Goal: Complete application form

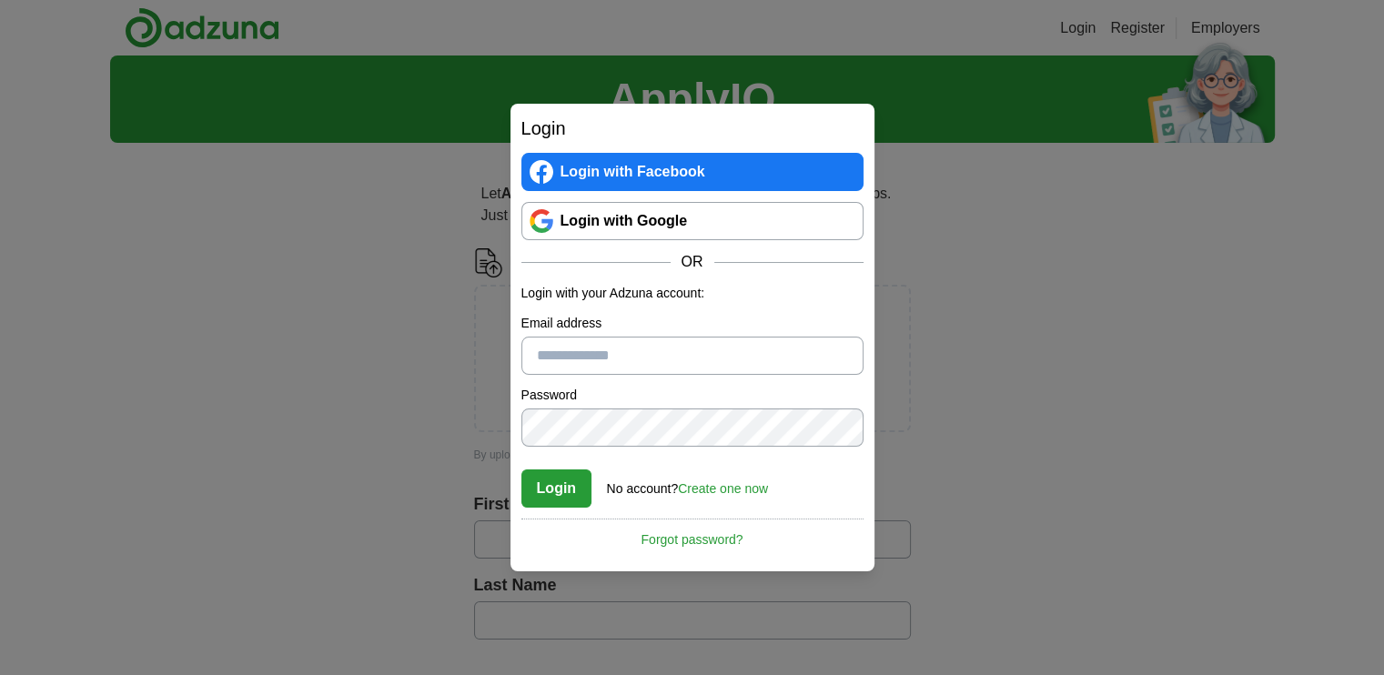
click at [657, 223] on link "Login with Google" at bounding box center [693, 221] width 342 height 38
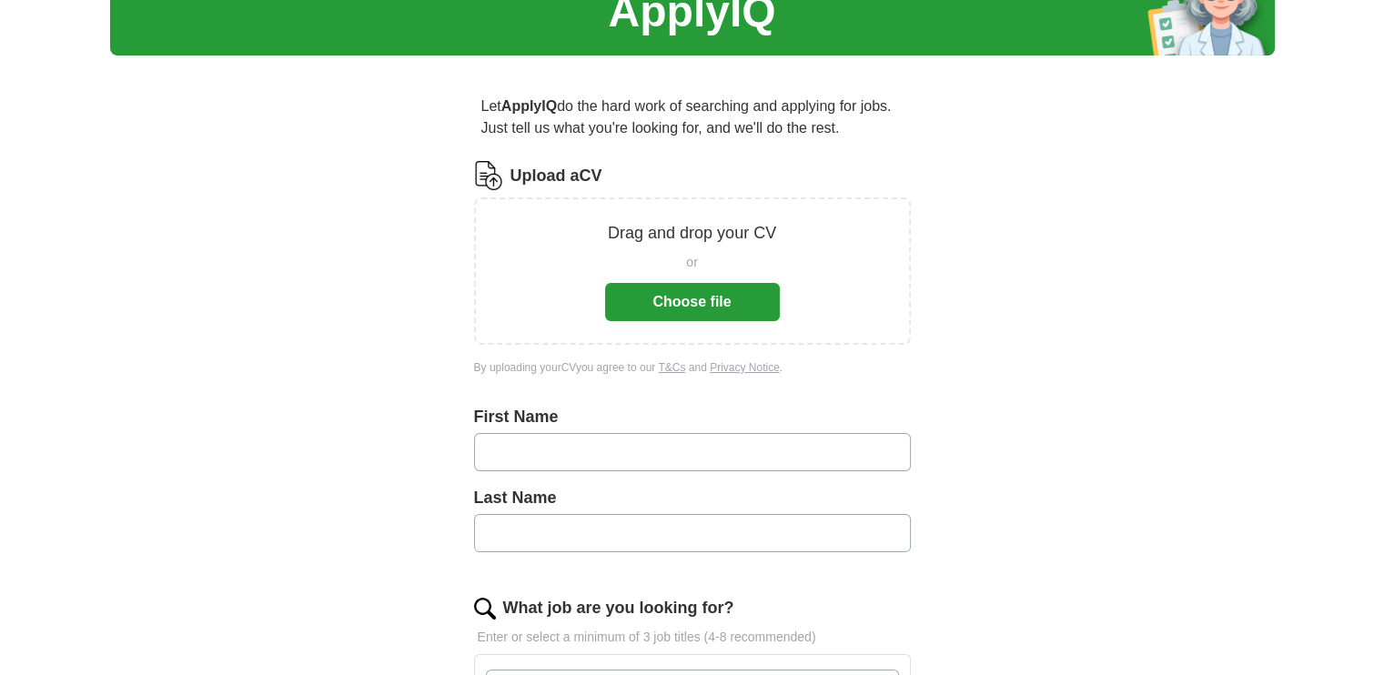
scroll to position [91, 0]
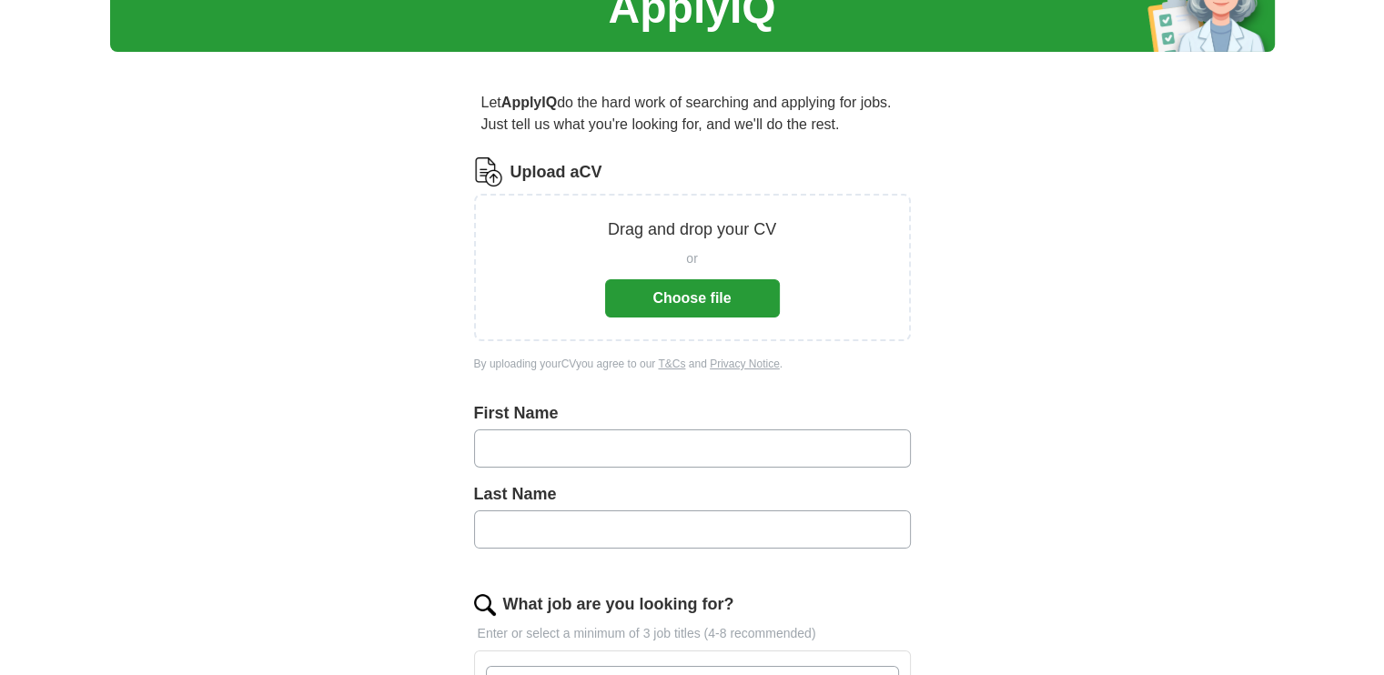
click at [704, 305] on button "Choose file" at bounding box center [692, 298] width 175 height 38
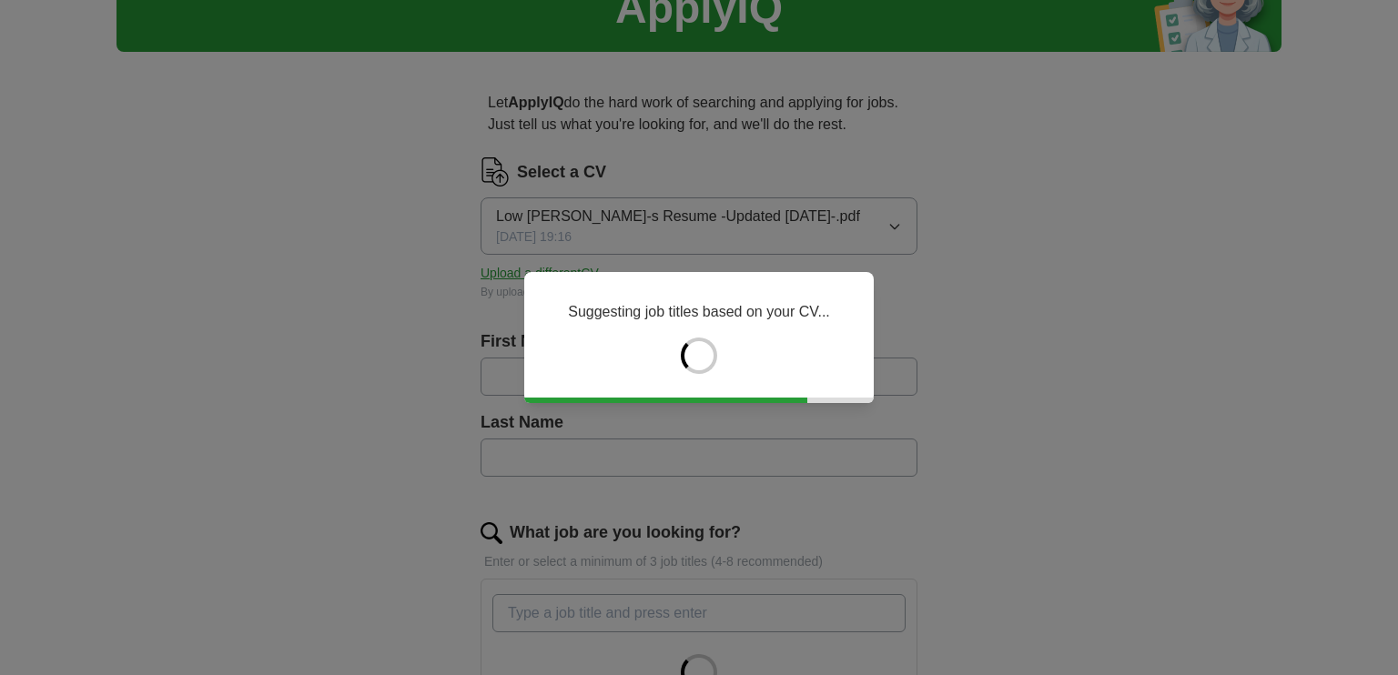
type input "*********"
type input "***"
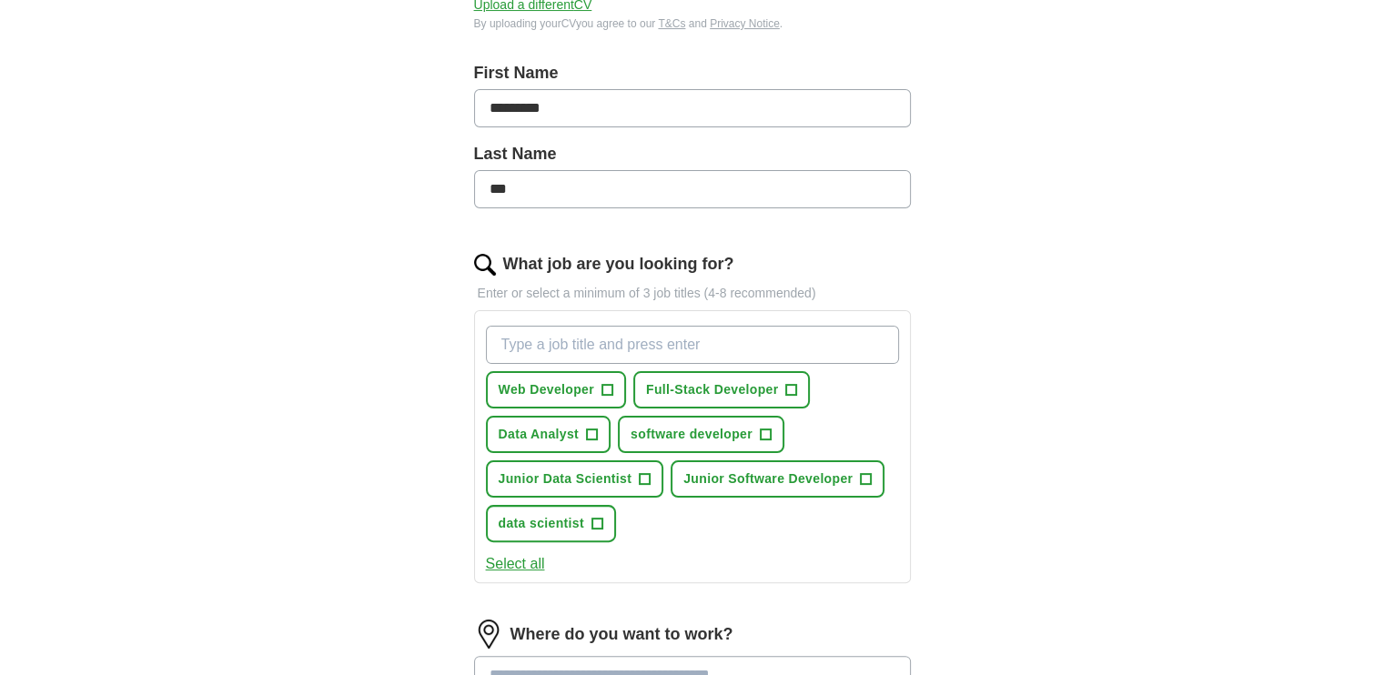
scroll to position [364, 0]
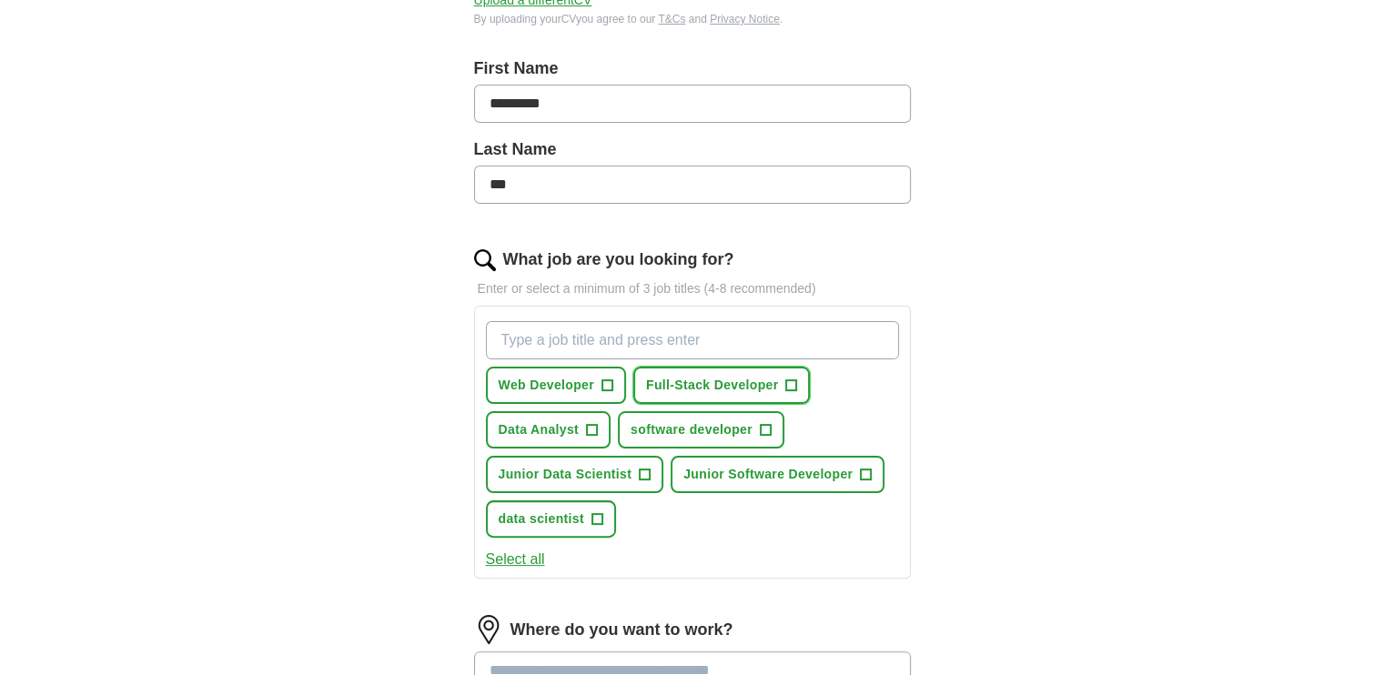
click at [683, 388] on span "Full-Stack Developer" at bounding box center [712, 385] width 133 height 19
click at [602, 388] on span "+" at bounding box center [607, 386] width 11 height 15
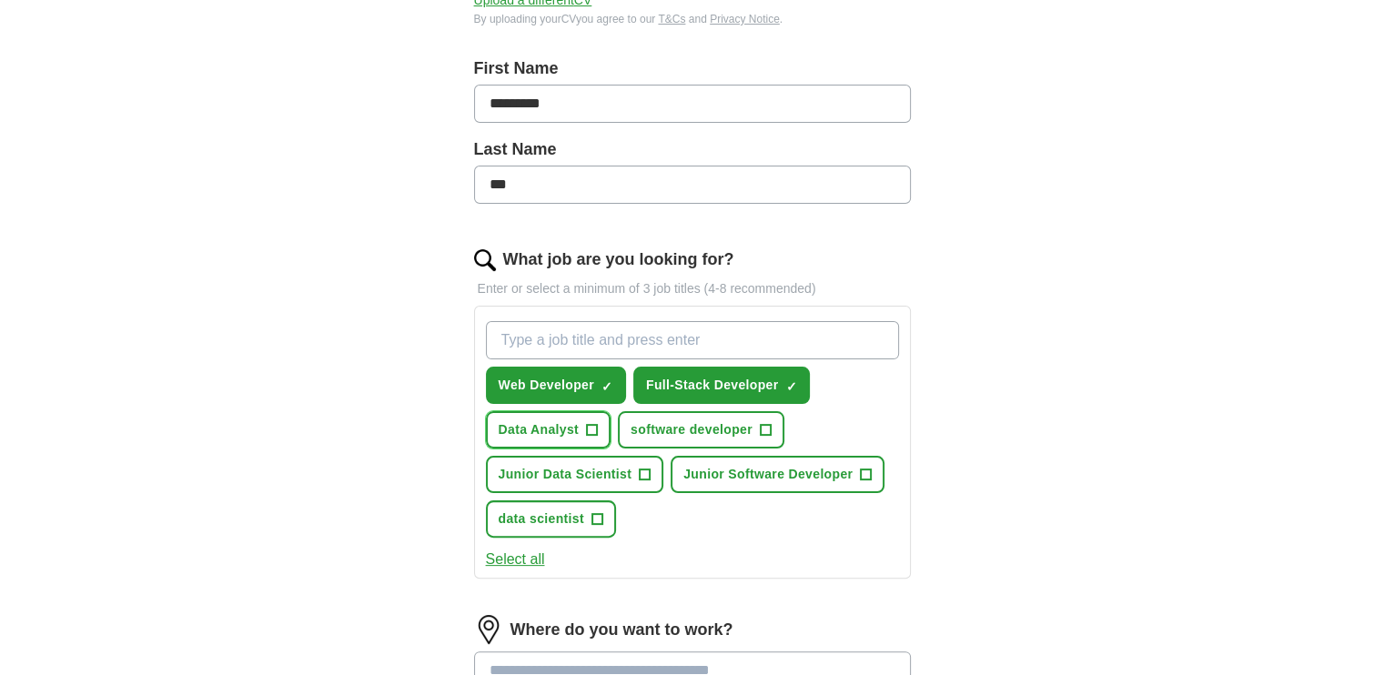
click at [572, 421] on span "Data Analyst" at bounding box center [539, 430] width 81 height 19
click at [693, 421] on span "software developer" at bounding box center [692, 430] width 122 height 19
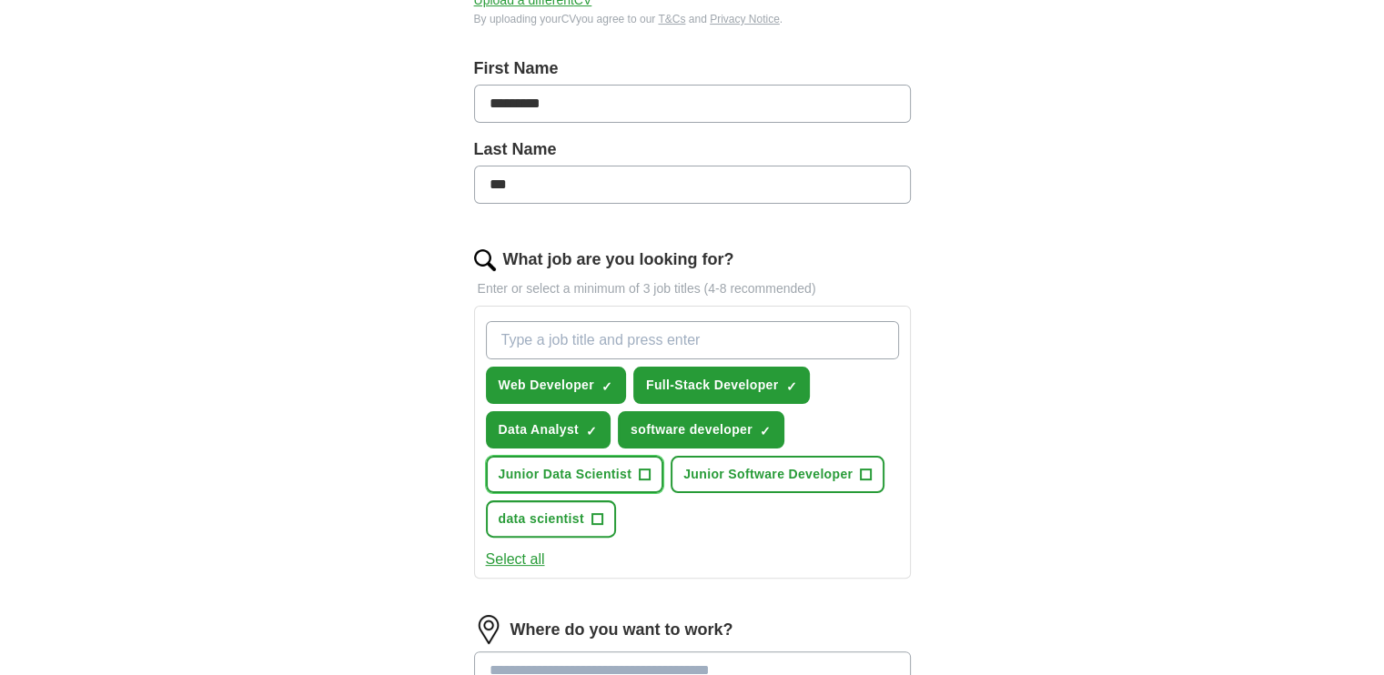
click at [651, 465] on button "Junior Data Scientist +" at bounding box center [575, 474] width 178 height 37
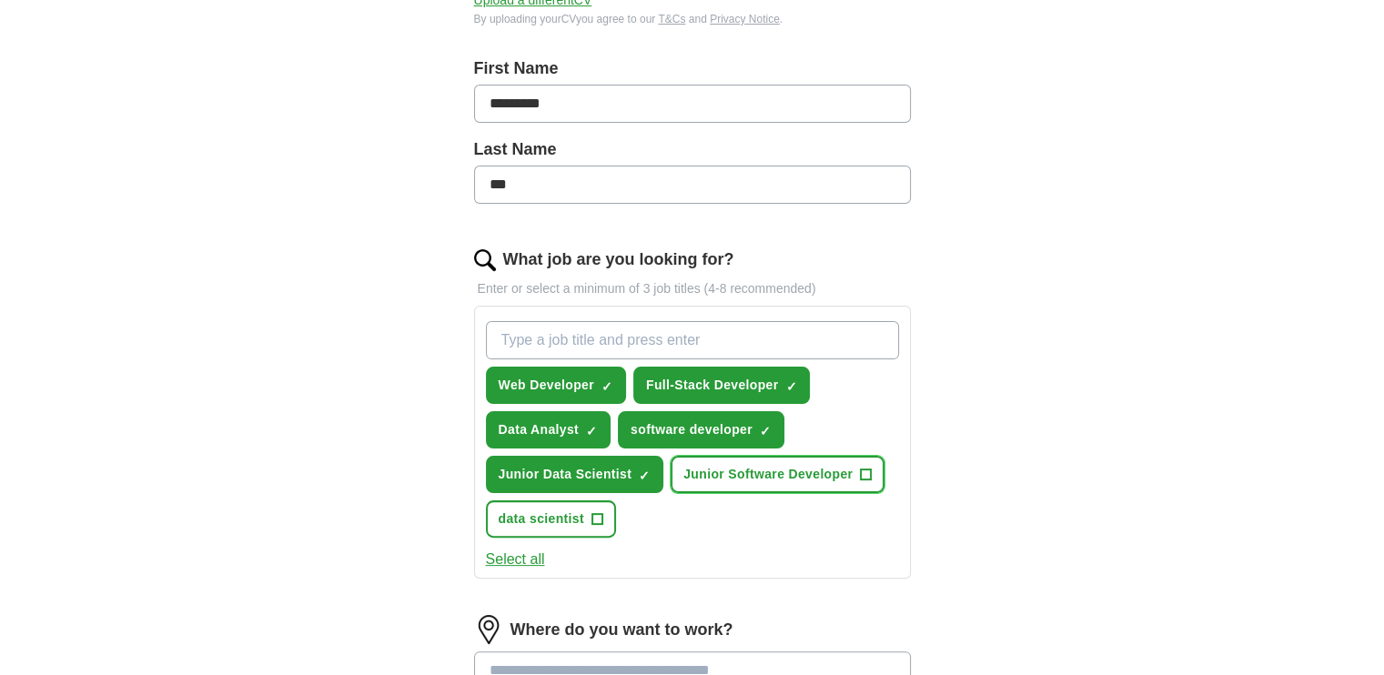
click at [728, 470] on span "Junior Software Developer" at bounding box center [768, 474] width 169 height 19
click at [568, 517] on span "data scientist" at bounding box center [542, 519] width 86 height 19
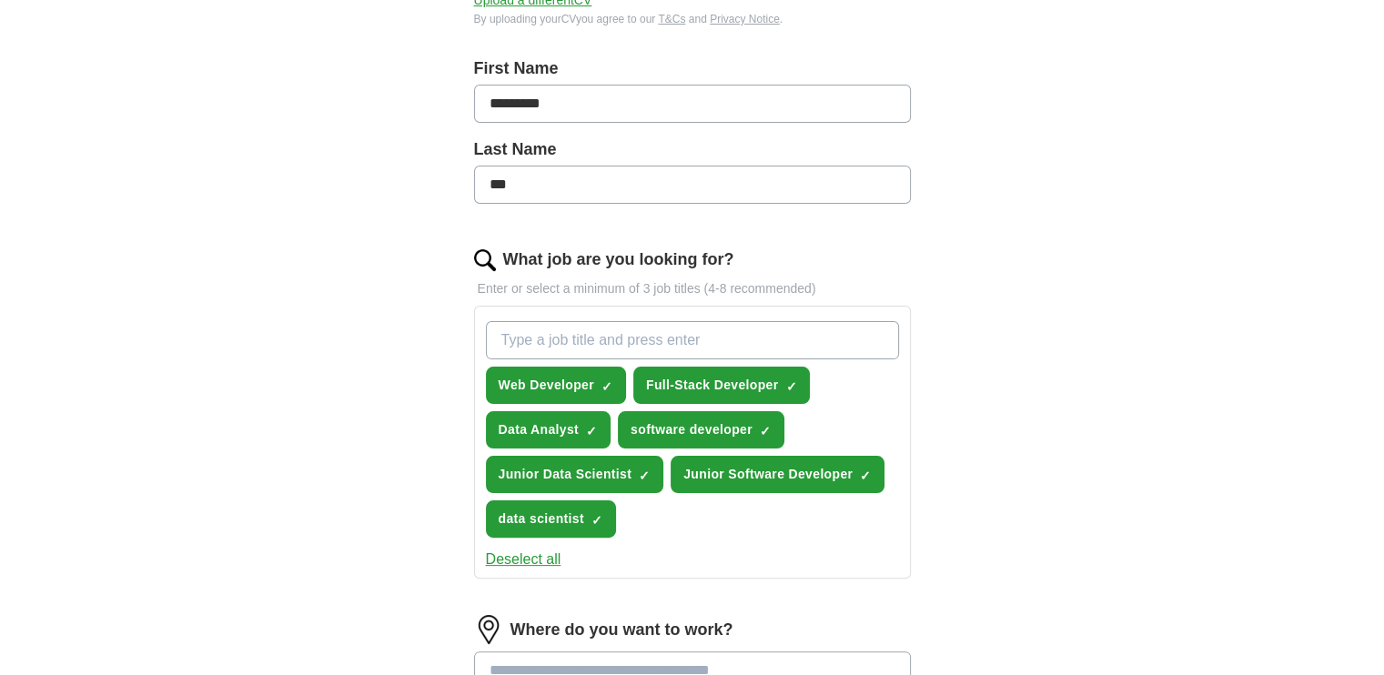
click at [516, 552] on button "Deselect all" at bounding box center [524, 560] width 76 height 22
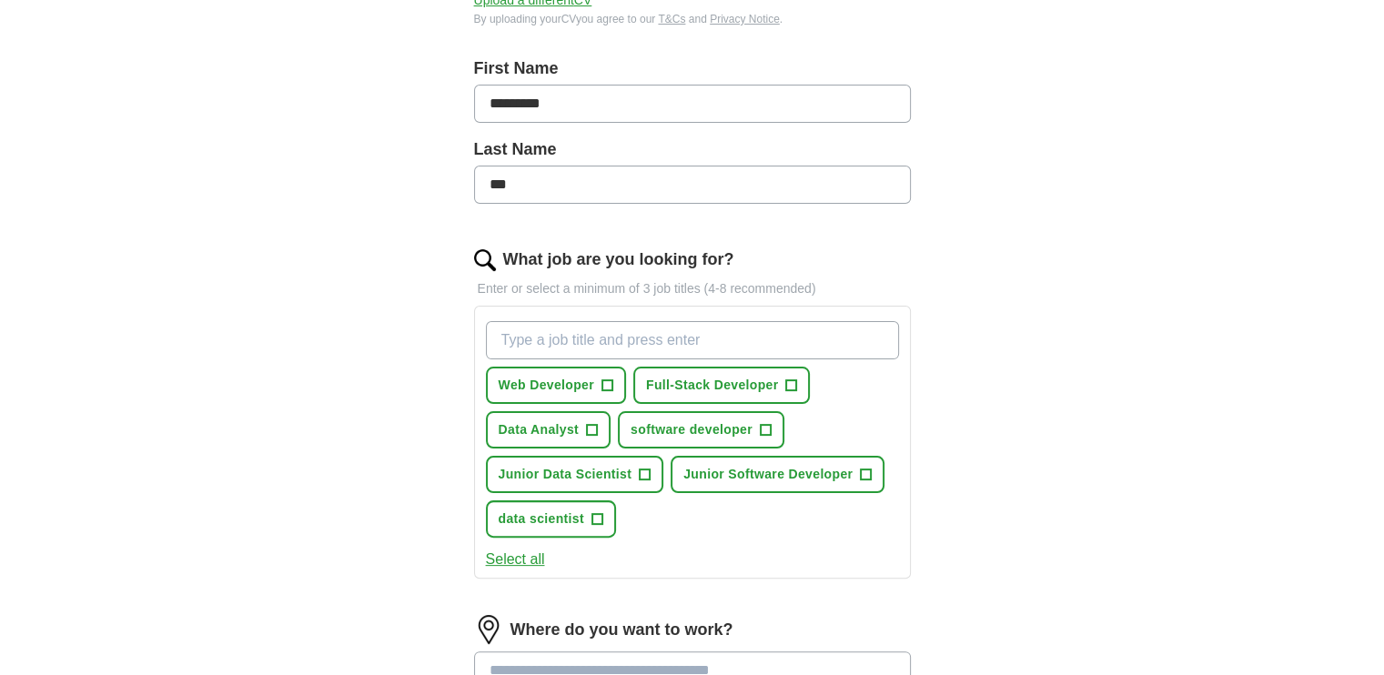
click at [523, 552] on button "Select all" at bounding box center [515, 560] width 59 height 22
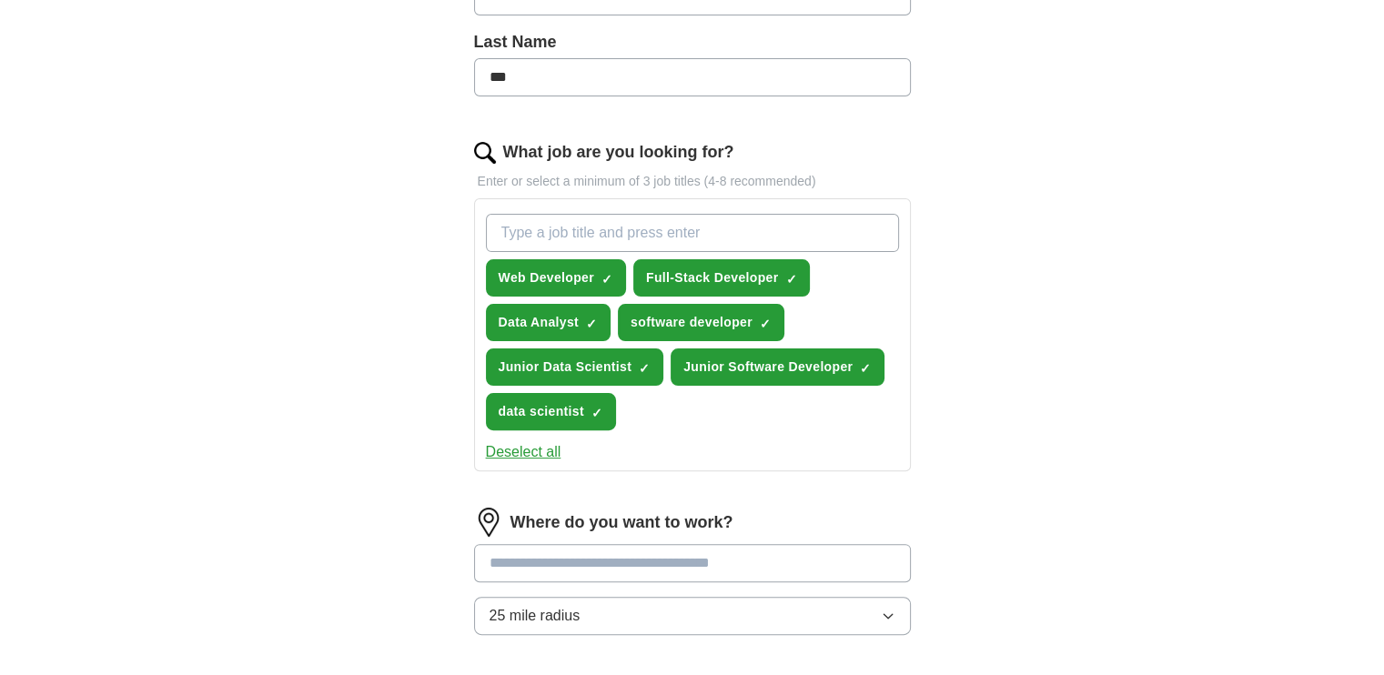
scroll to position [546, 0]
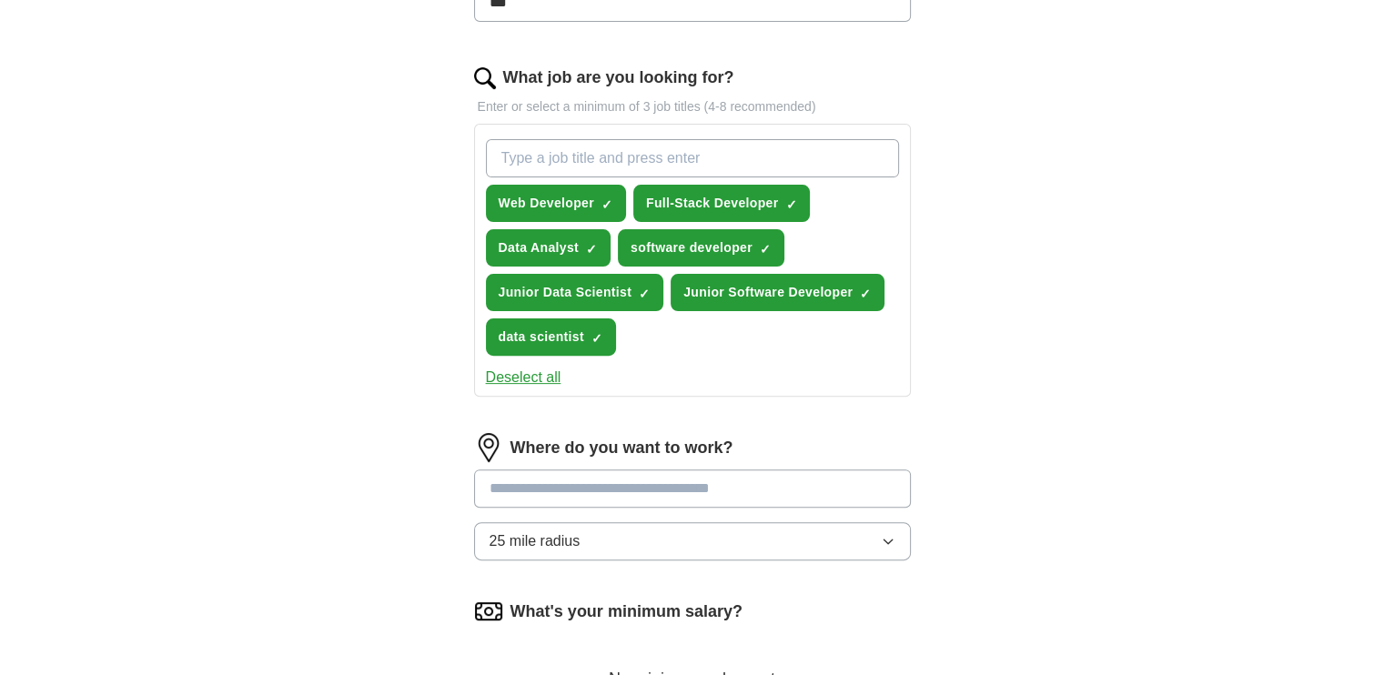
click at [721, 132] on div "Web Developer ✓ × Full-Stack Developer ✓ × Data Analyst ✓ × software developer …" at bounding box center [692, 247] width 421 height 231
click at [713, 155] on input "What job are you looking for?" at bounding box center [692, 158] width 413 height 38
click at [542, 371] on button "Deselect all" at bounding box center [524, 378] width 76 height 22
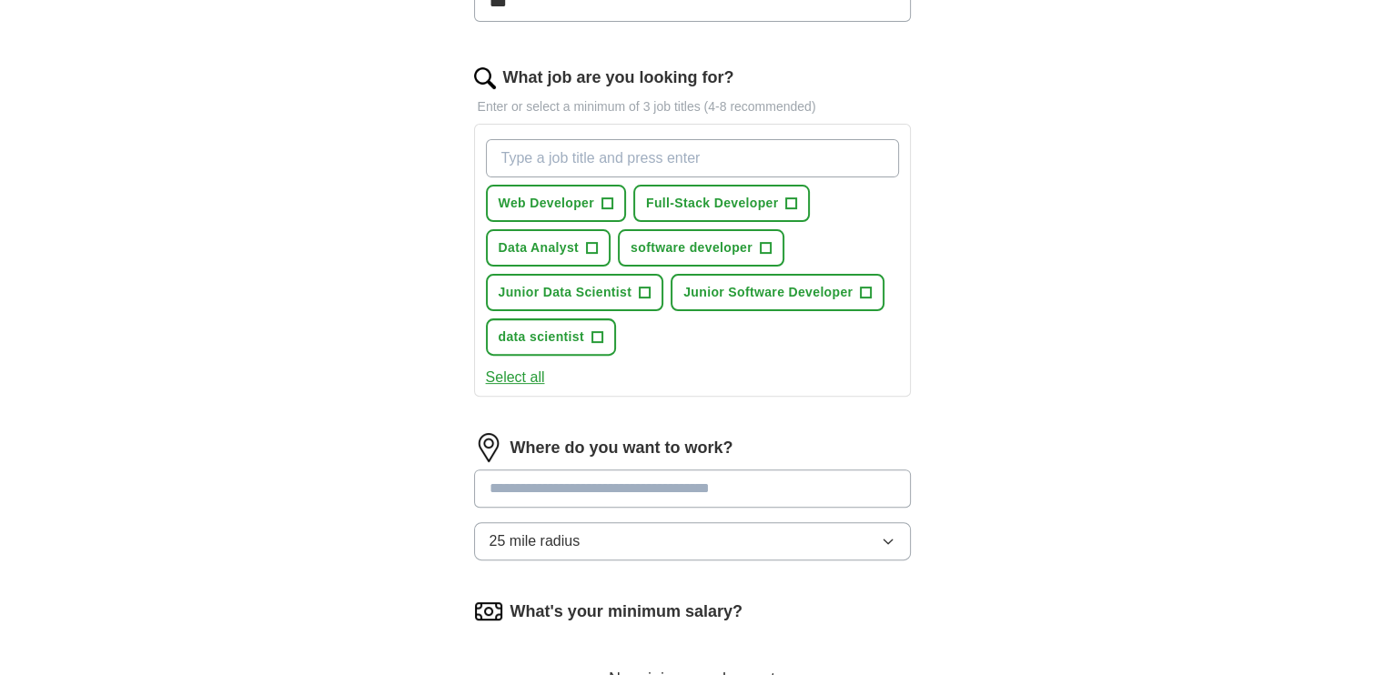
click at [591, 157] on input "What job are you looking for?" at bounding box center [692, 158] width 413 height 38
type input "software engineer"
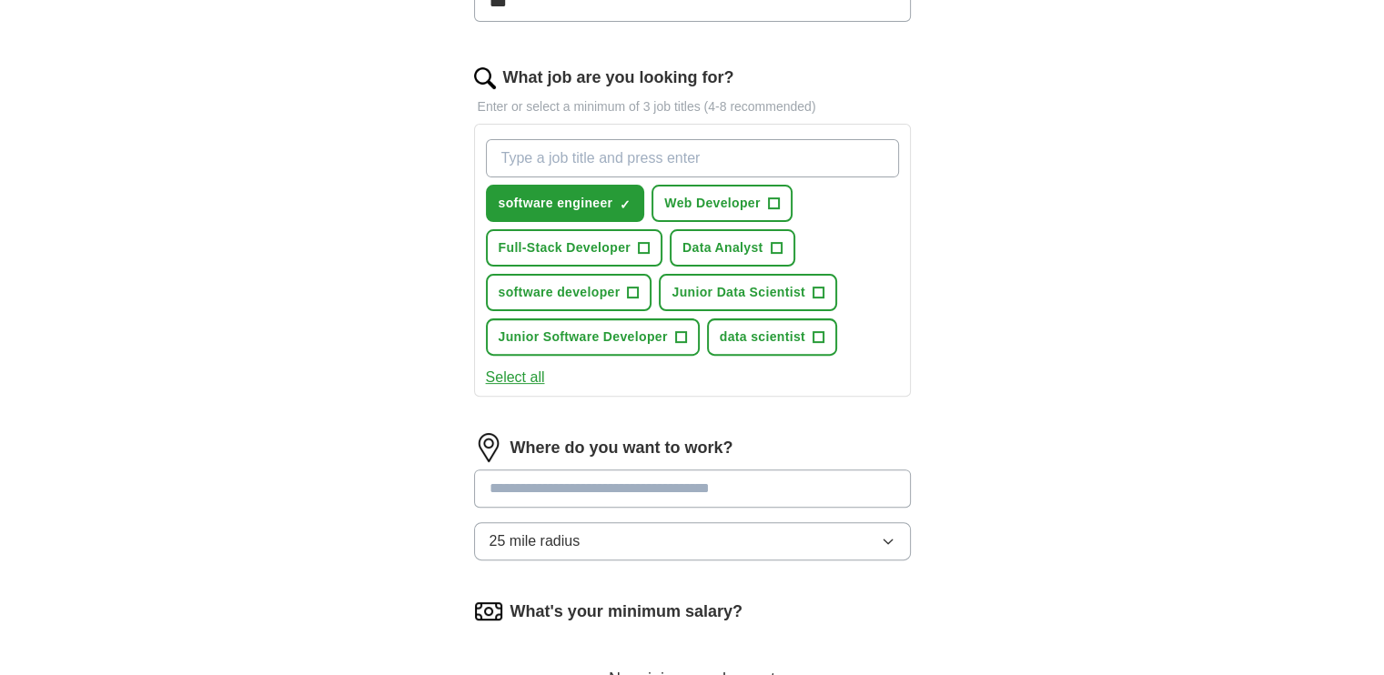
click at [750, 161] on input "What job are you looking for?" at bounding box center [692, 158] width 413 height 38
type input "cybersecurity engineer"
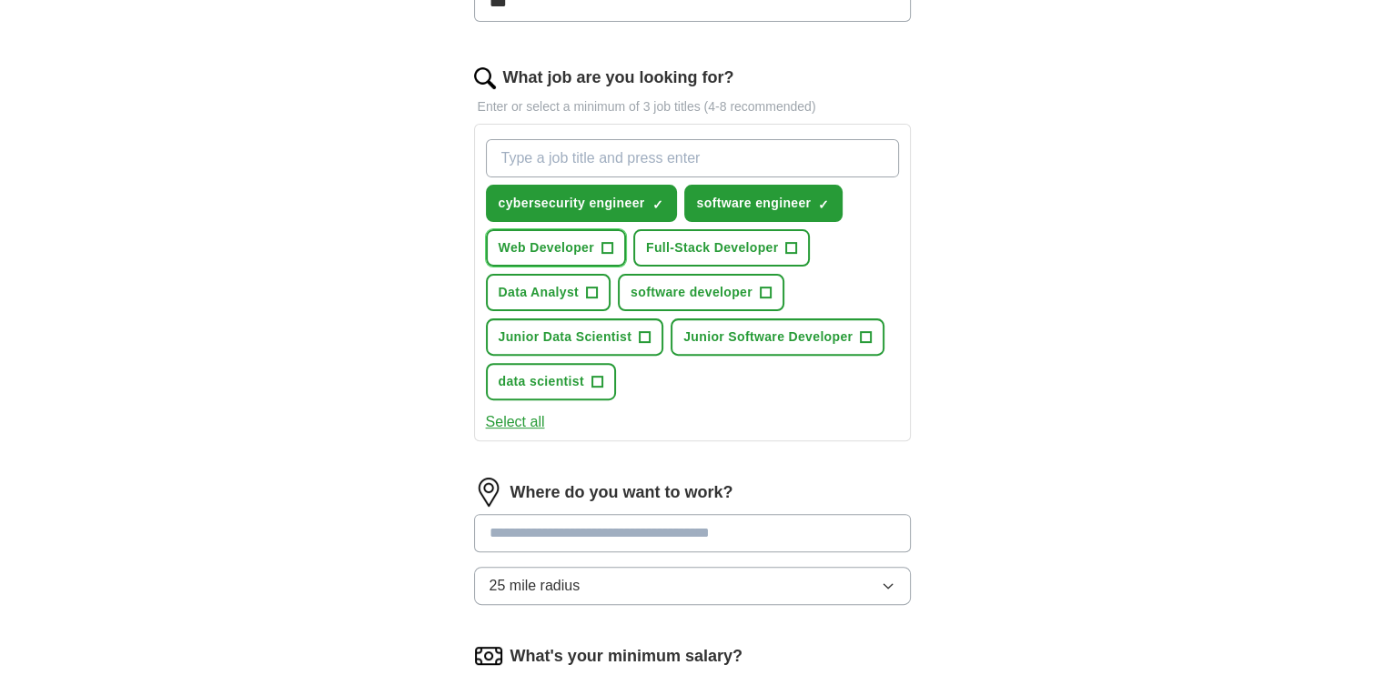
click at [594, 243] on button "Web Developer +" at bounding box center [556, 247] width 140 height 37
click at [731, 296] on span "software developer" at bounding box center [692, 292] width 122 height 19
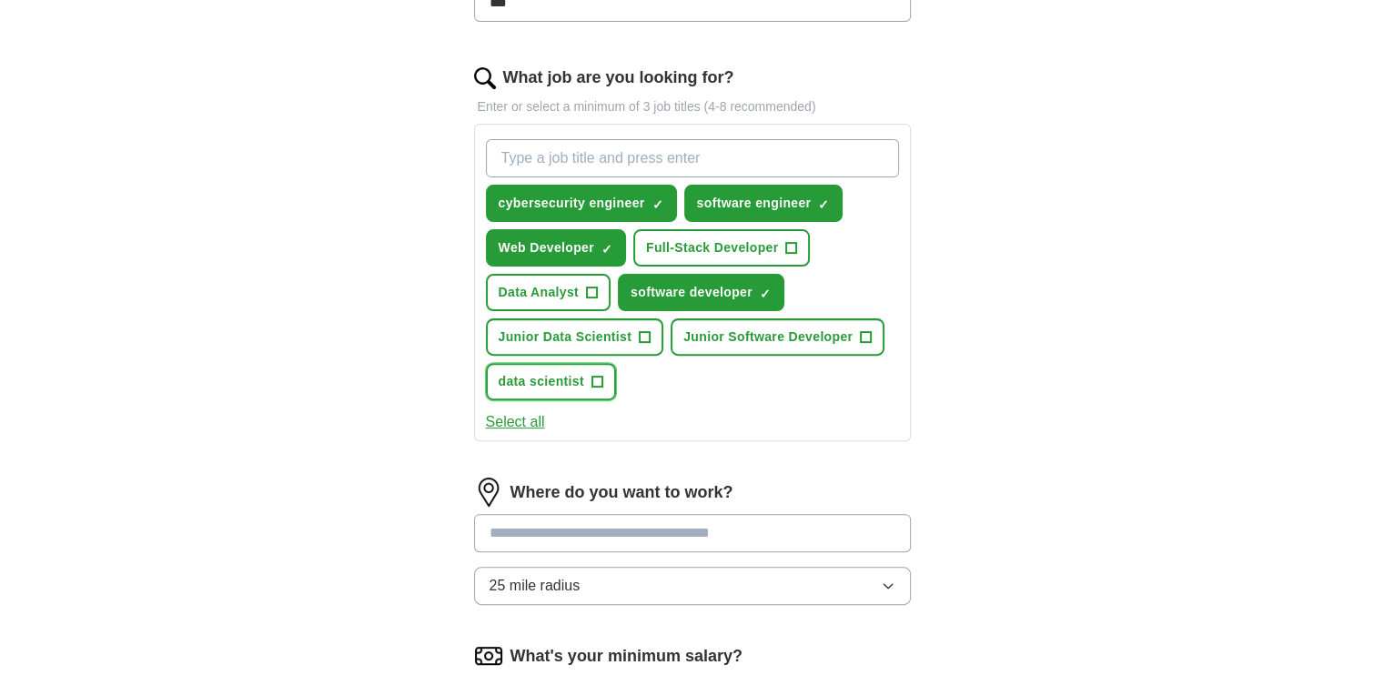
click at [561, 382] on span "data scientist" at bounding box center [542, 381] width 86 height 19
click at [563, 151] on input "What job are you looking for?" at bounding box center [692, 158] width 413 height 38
type input "quant developer"
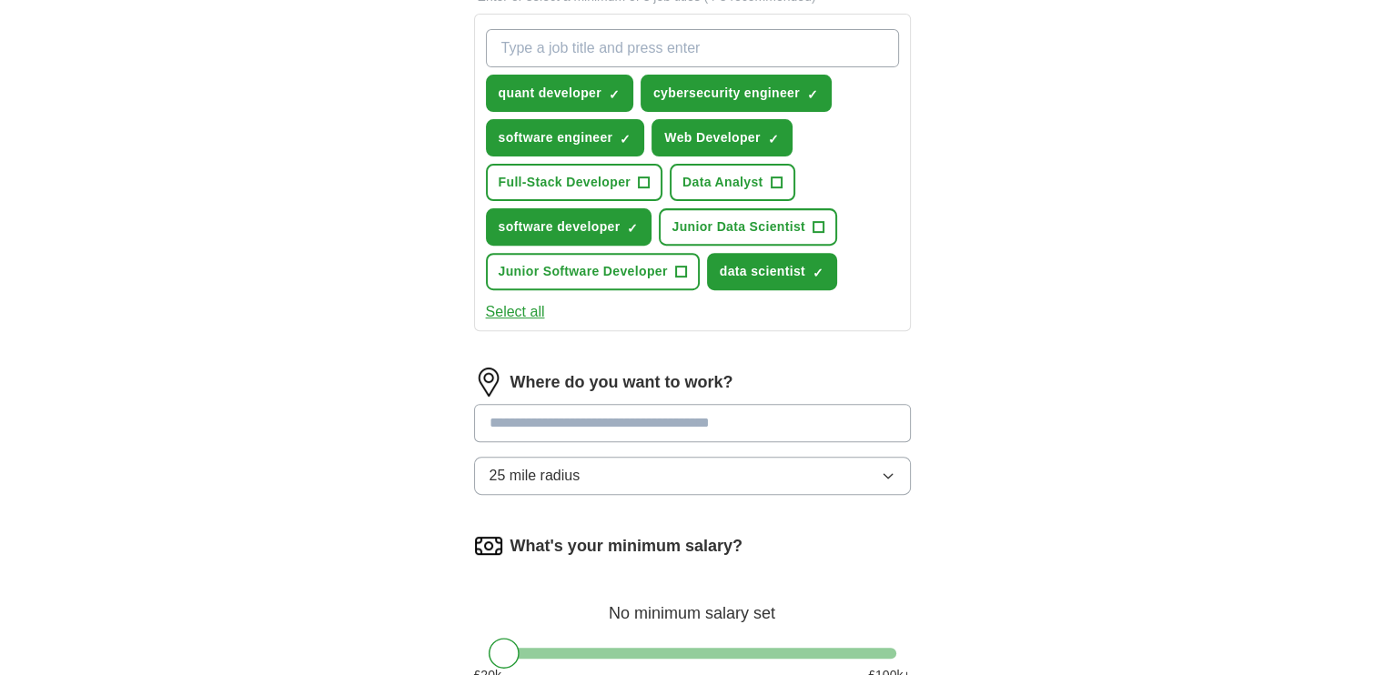
scroll to position [819, 0]
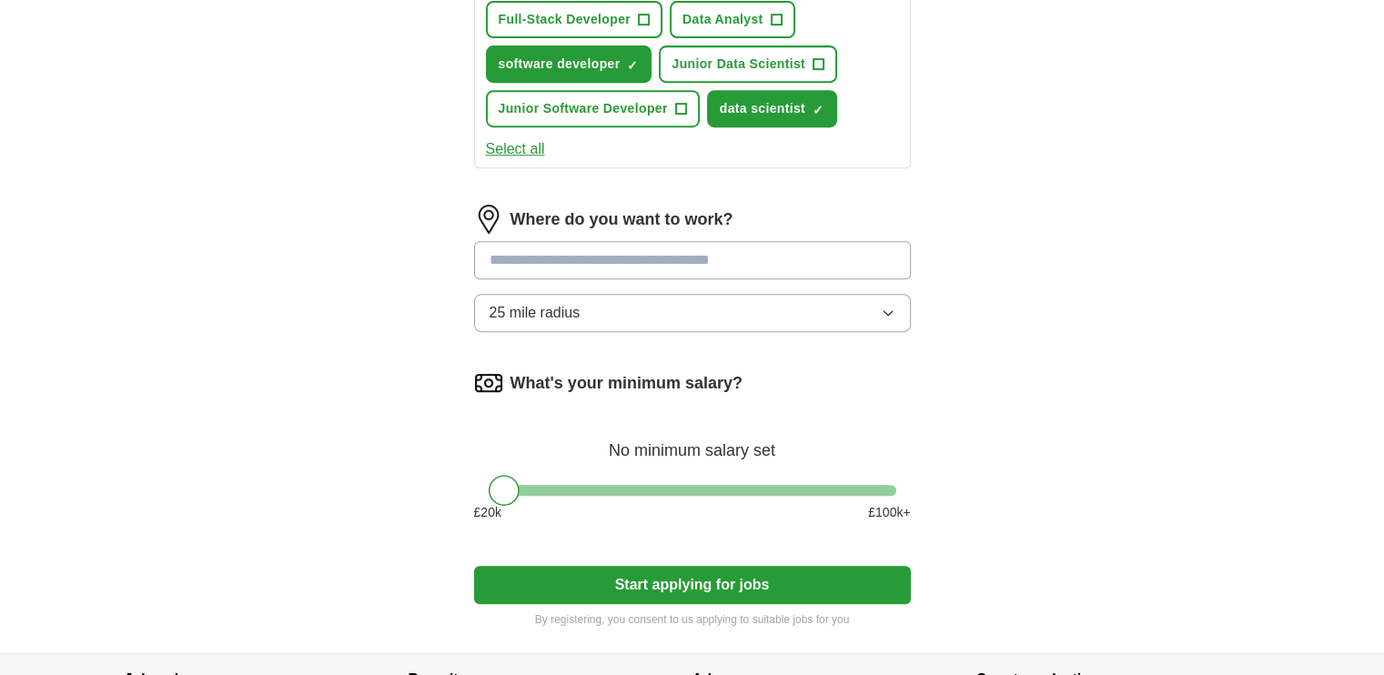
click at [629, 247] on input at bounding box center [692, 260] width 437 height 38
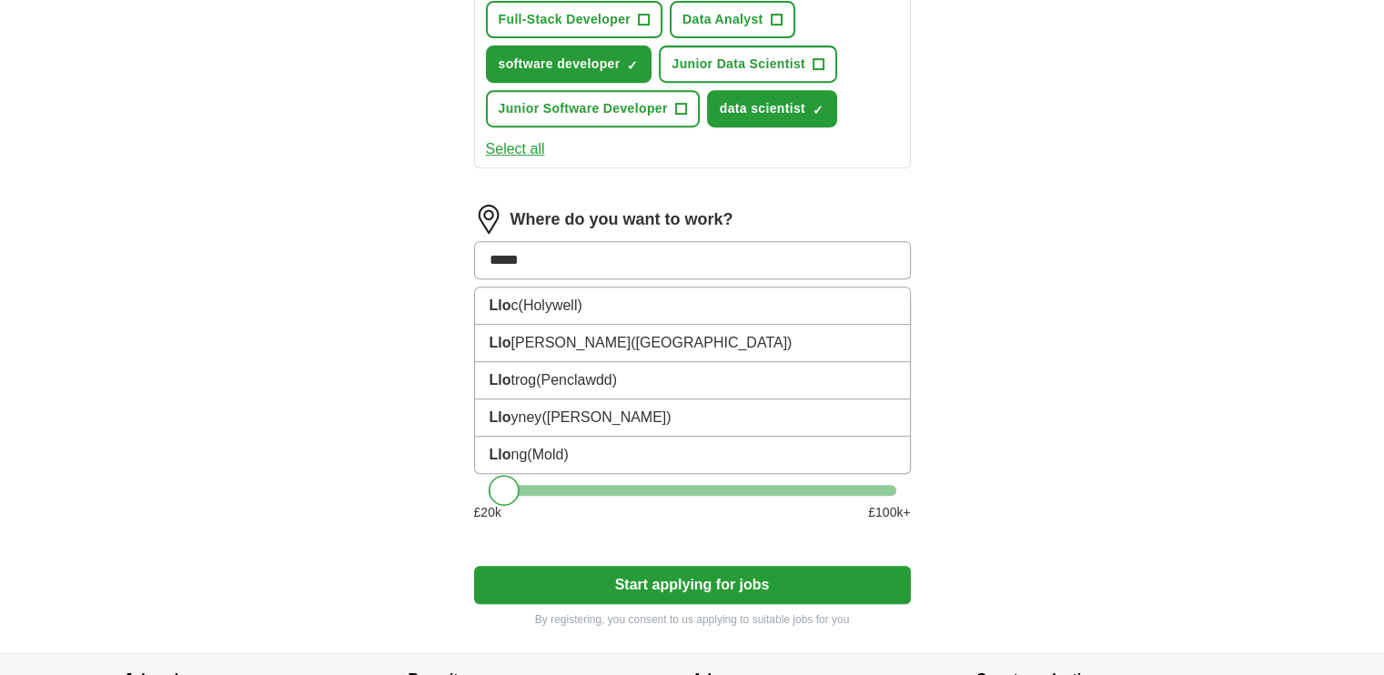
type input "******"
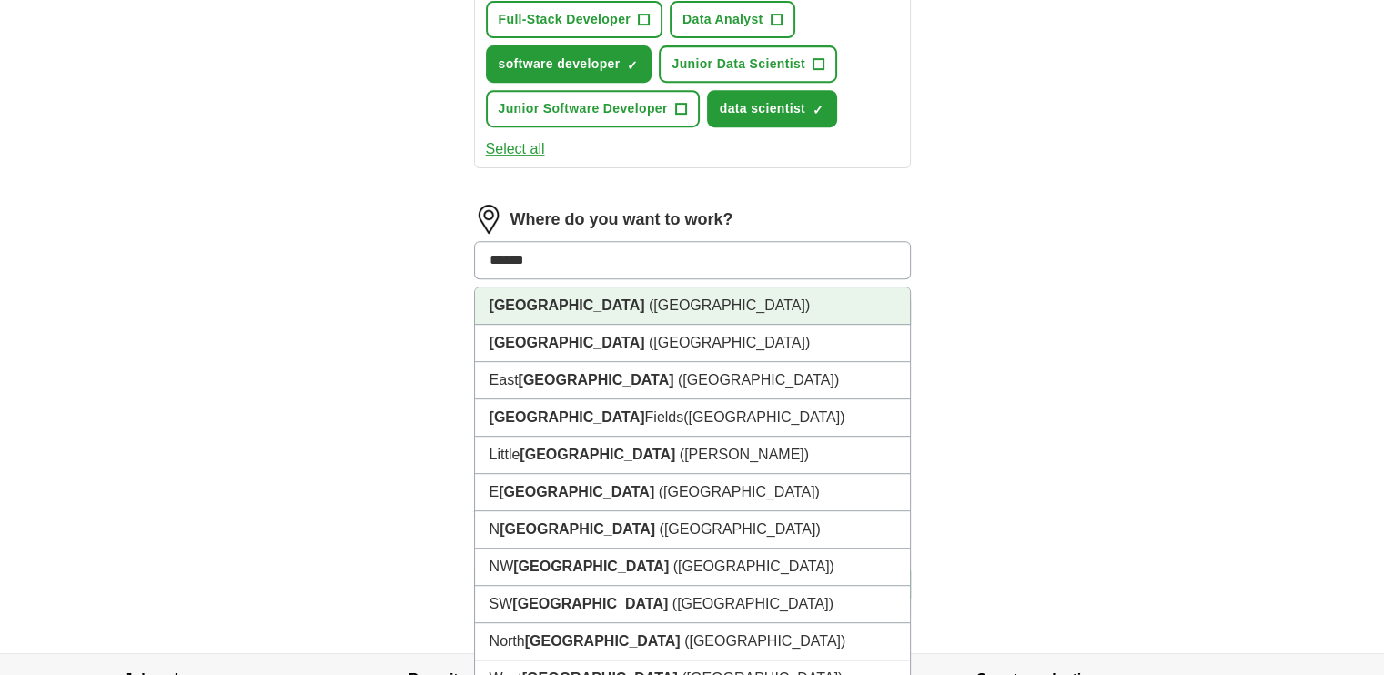
click at [640, 288] on li "[GEOGRAPHIC_DATA] ([GEOGRAPHIC_DATA])" at bounding box center [692, 306] width 435 height 37
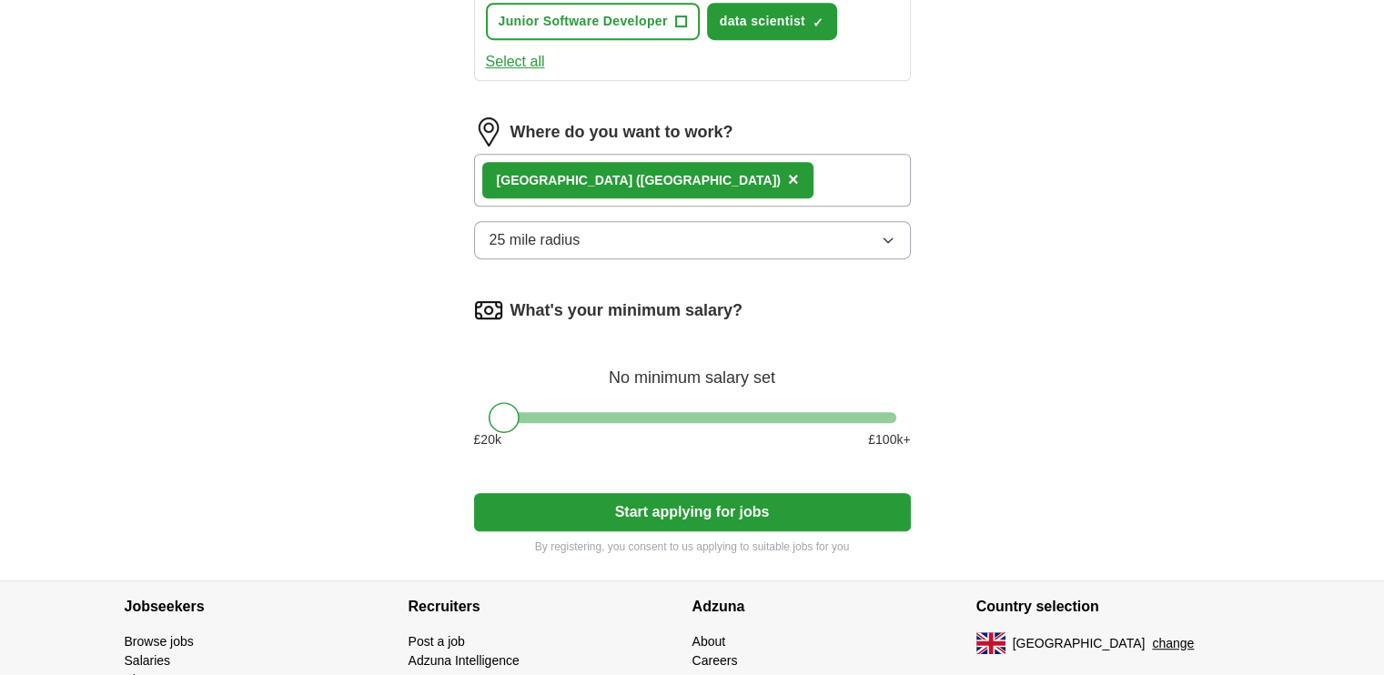
scroll to position [910, 0]
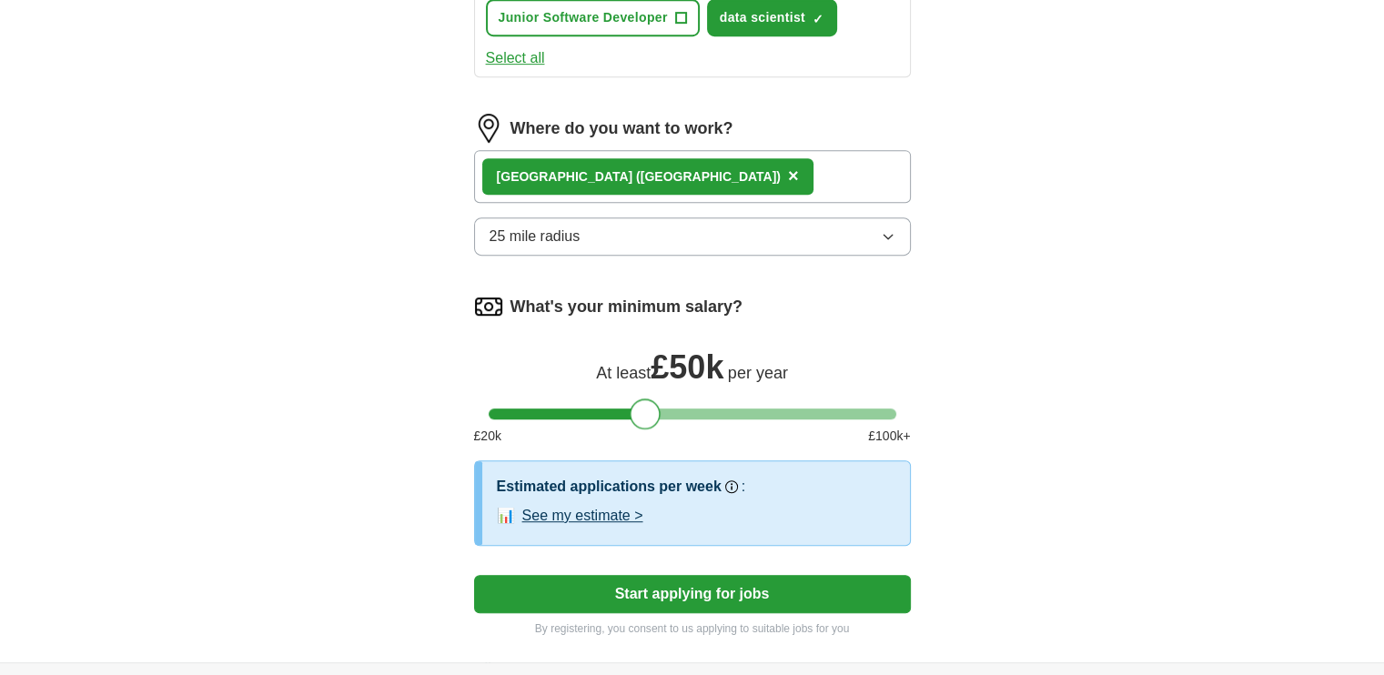
drag, startPoint x: 499, startPoint y: 400, endPoint x: 640, endPoint y: 417, distance: 142.1
click at [640, 417] on div at bounding box center [645, 414] width 31 height 31
click at [598, 505] on button "See my estimate >" at bounding box center [582, 516] width 121 height 22
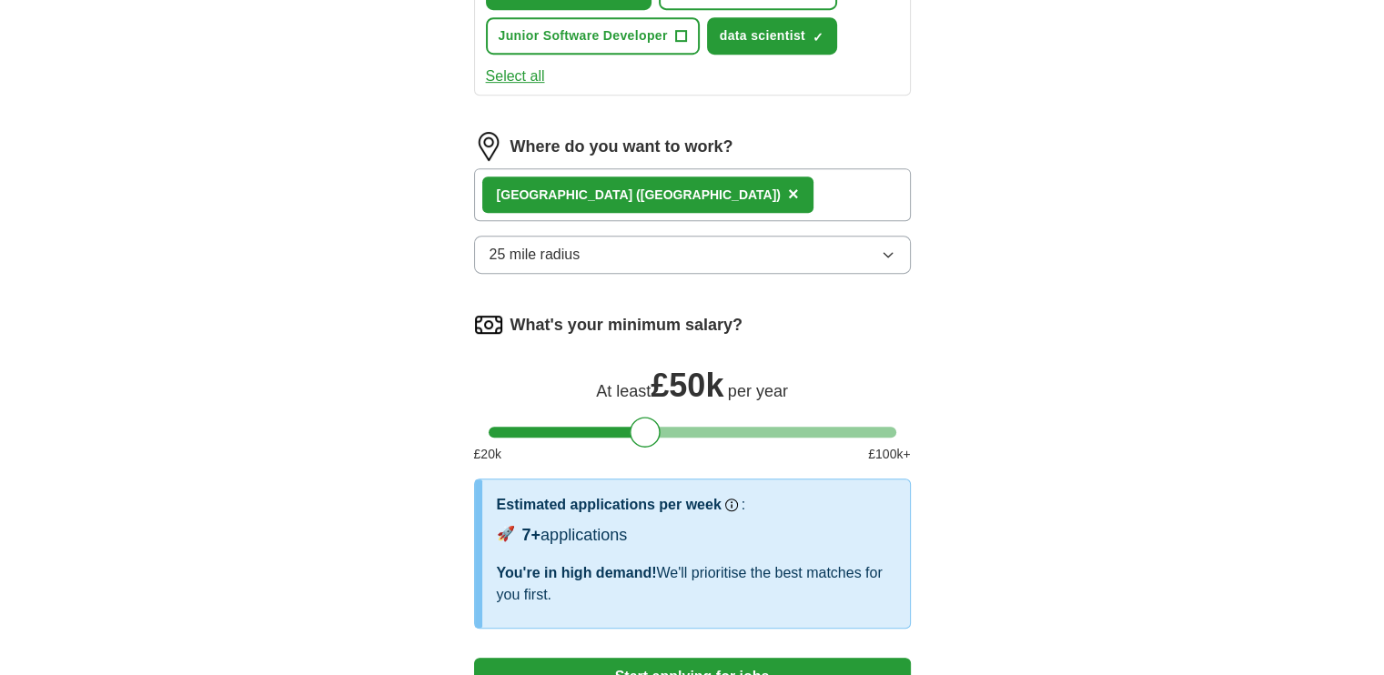
scroll to position [1158, 0]
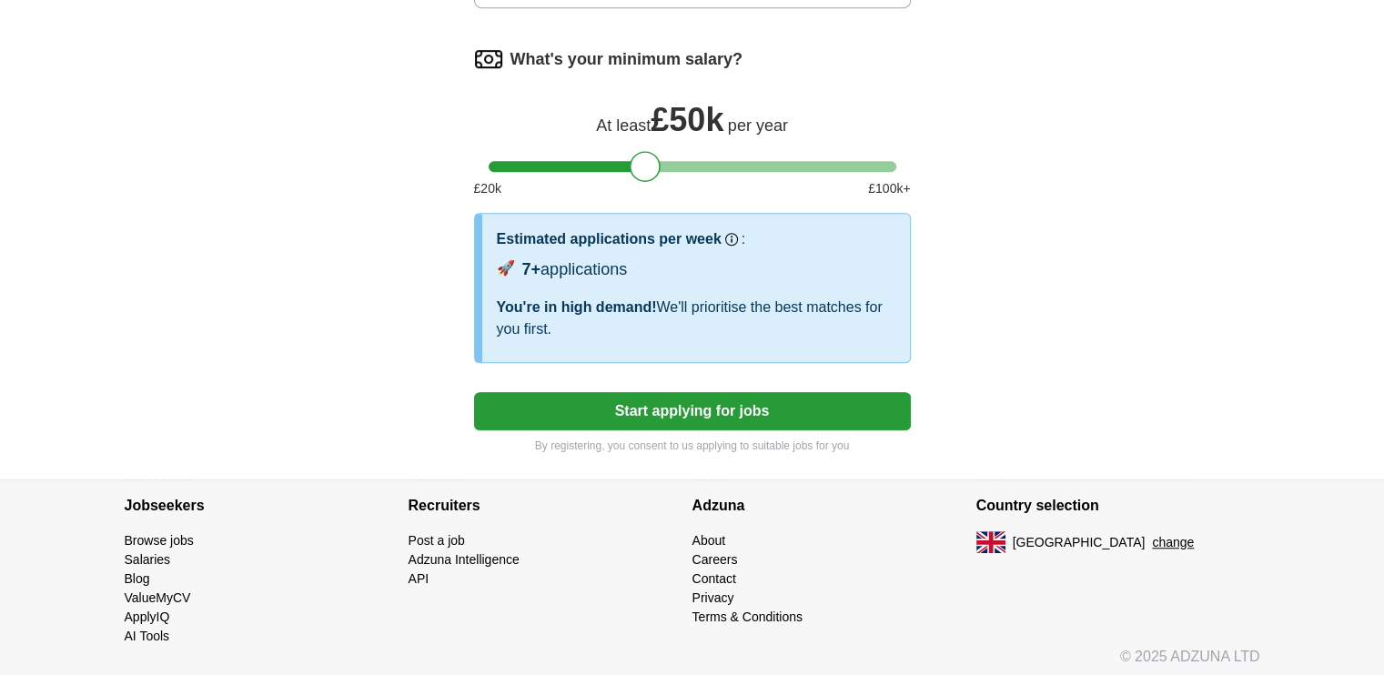
click at [677, 407] on button "Start applying for jobs" at bounding box center [692, 411] width 437 height 38
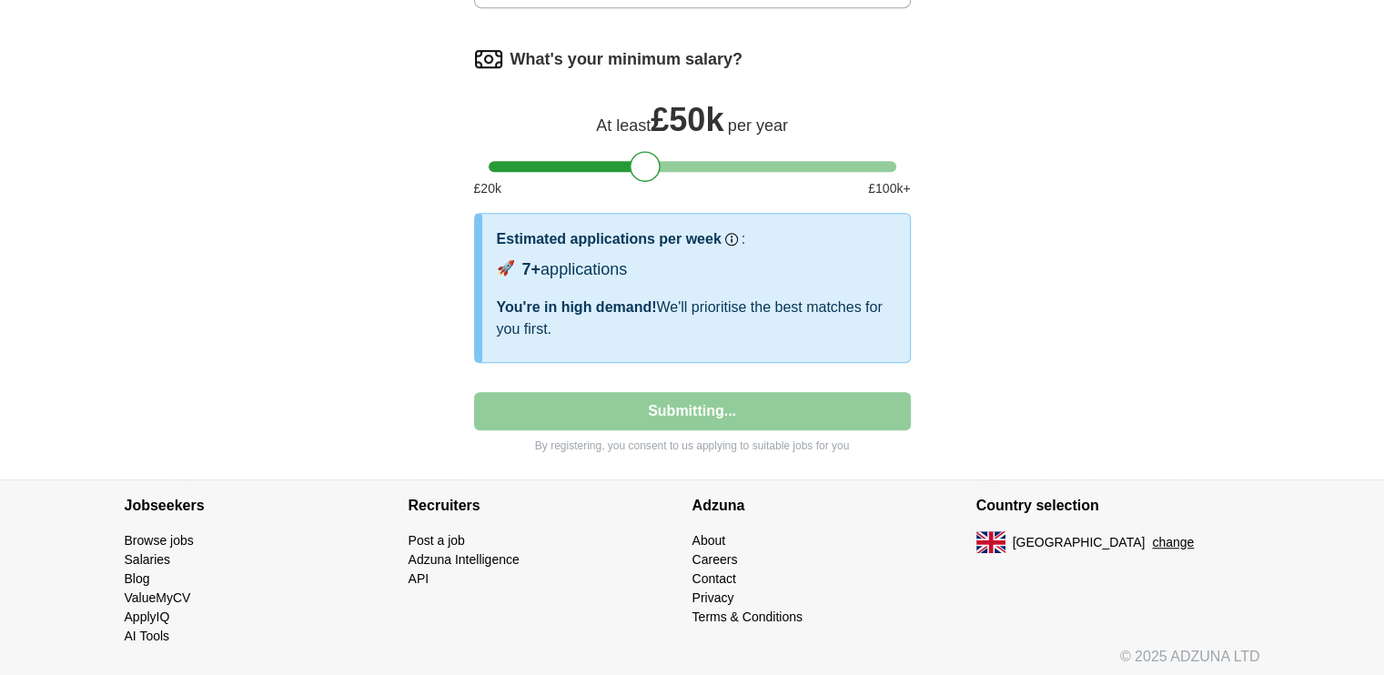
select select "**"
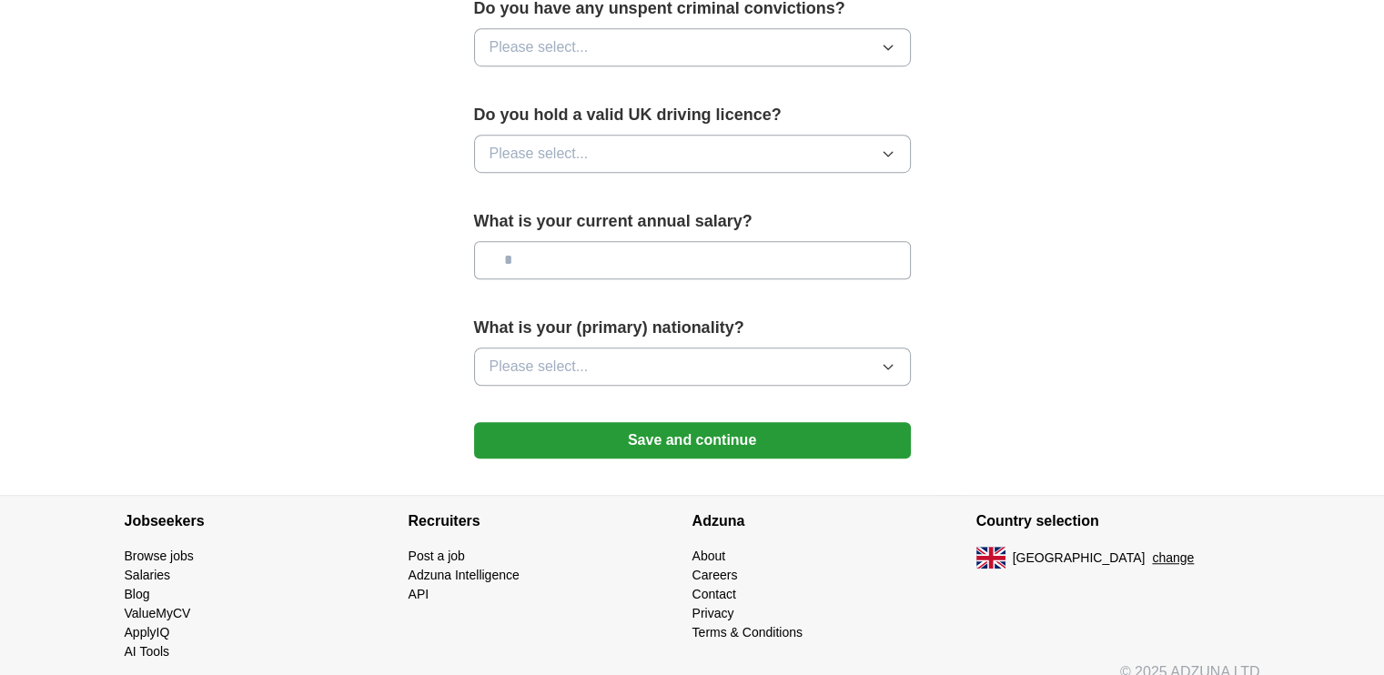
scroll to position [1210, 0]
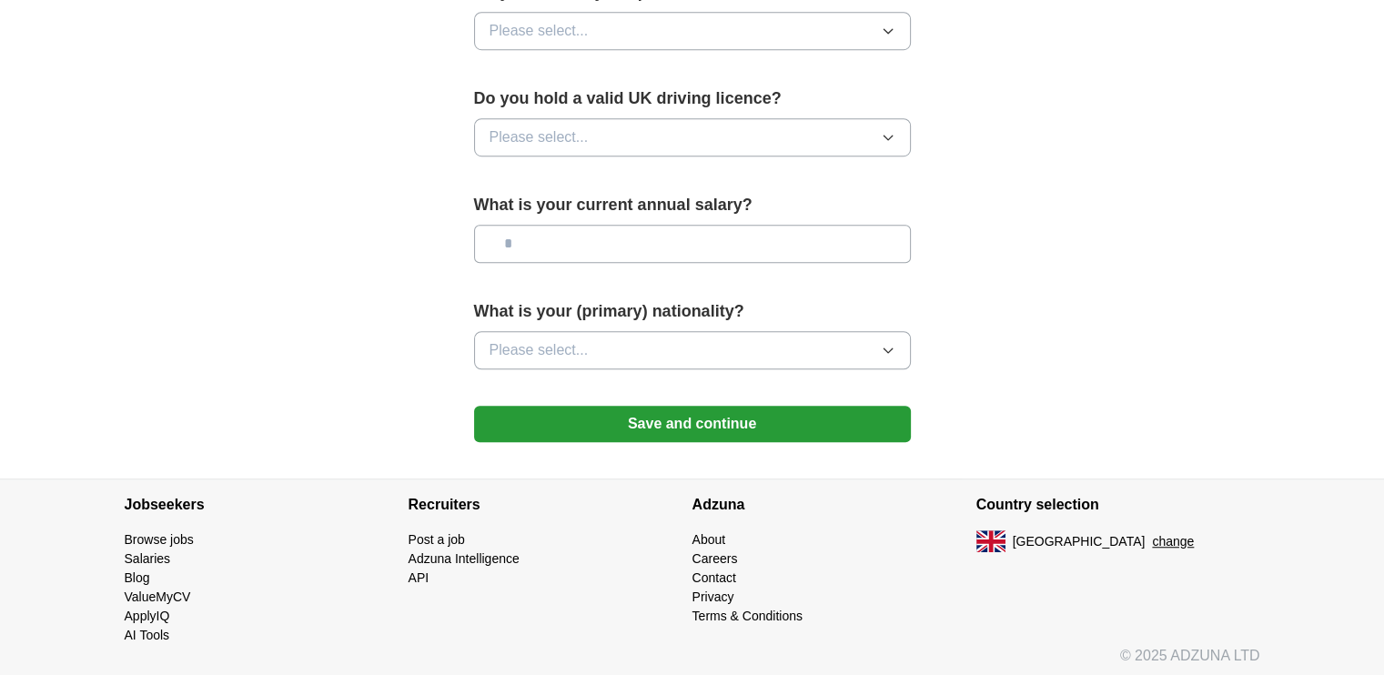
click at [643, 354] on button "Please select..." at bounding box center [692, 350] width 437 height 38
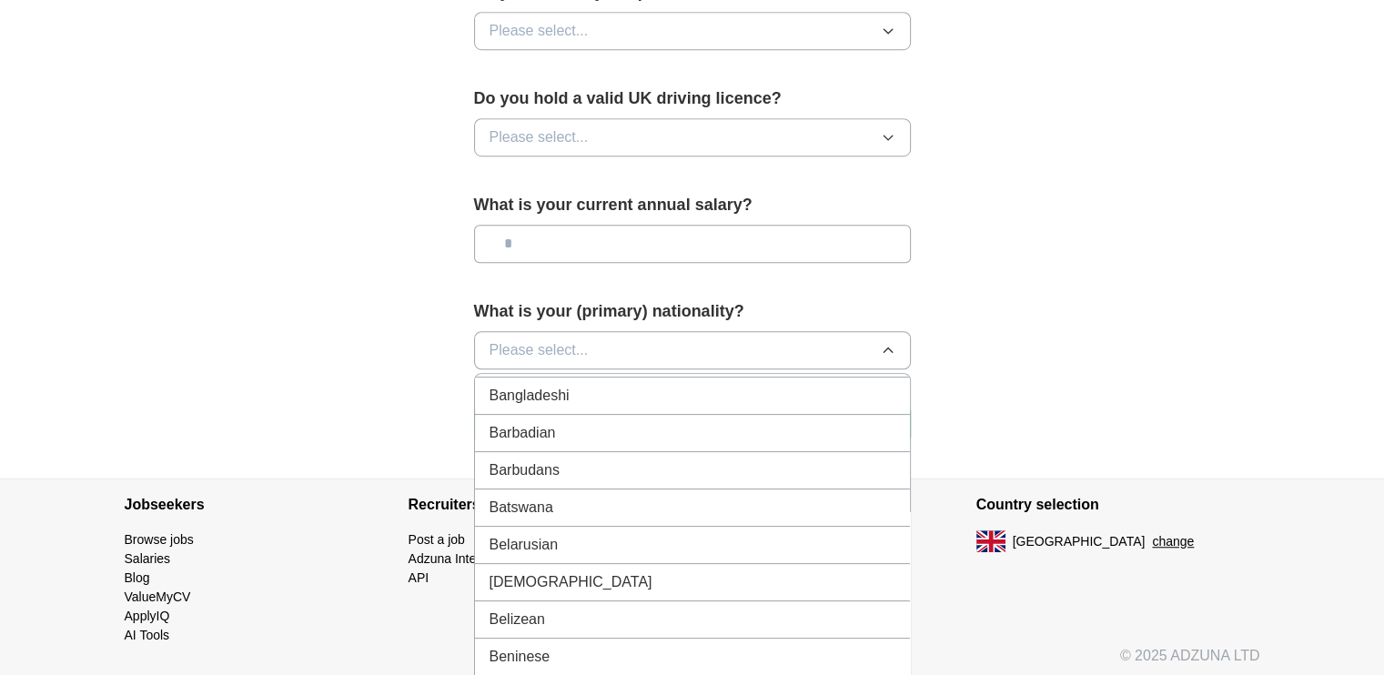
scroll to position [819, 0]
click at [624, 347] on button "Please select..." at bounding box center [692, 350] width 437 height 38
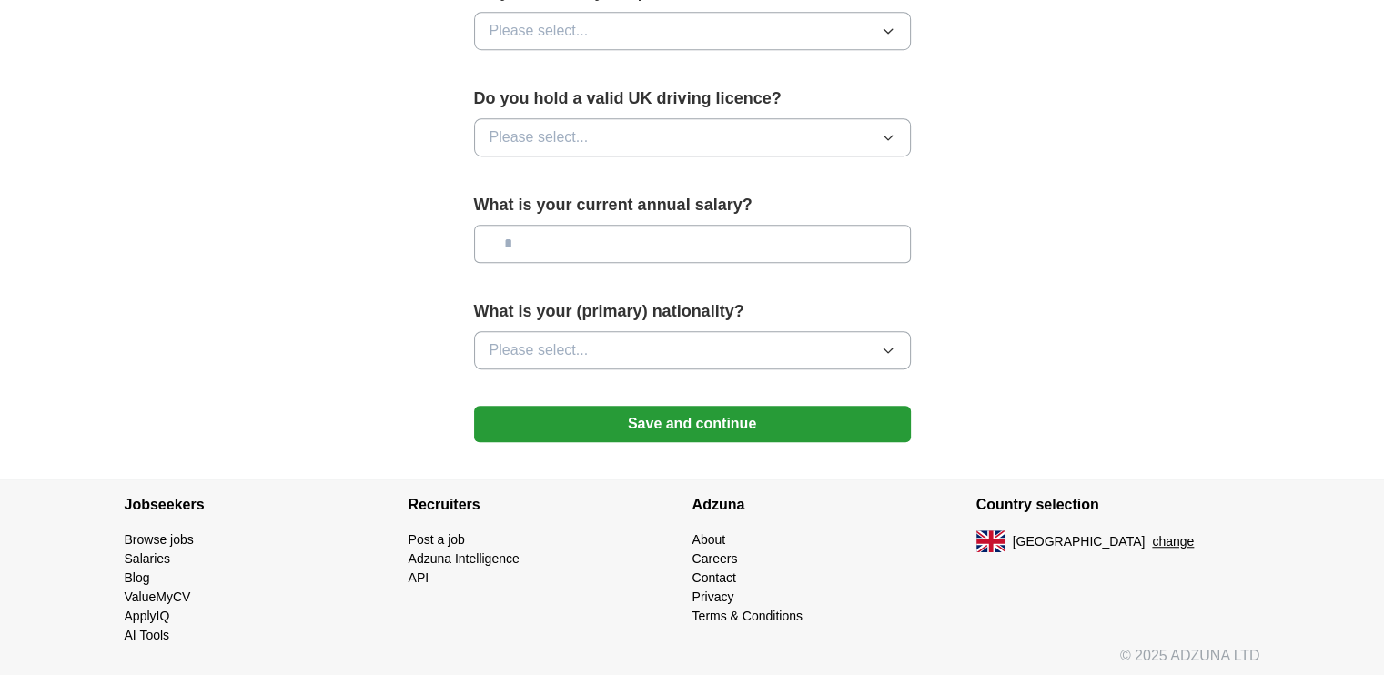
click at [624, 347] on button "Please select..." at bounding box center [692, 350] width 437 height 38
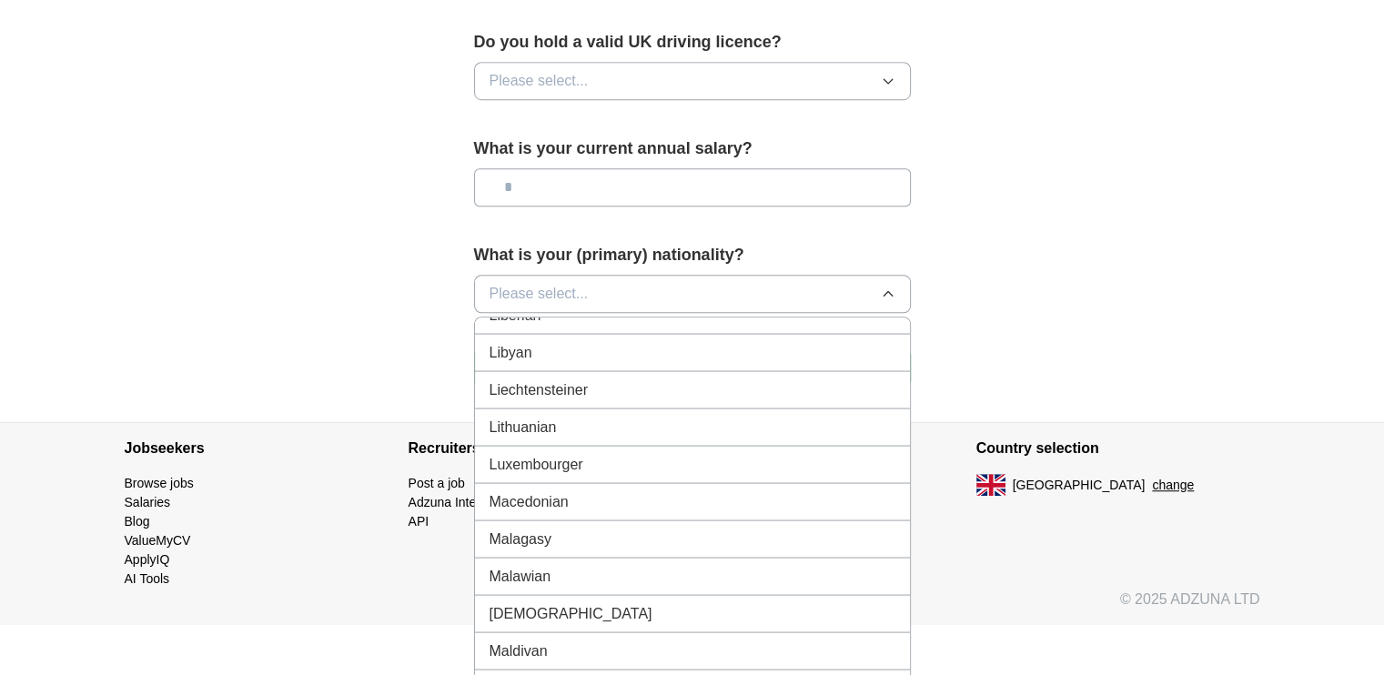
scroll to position [3699, 0]
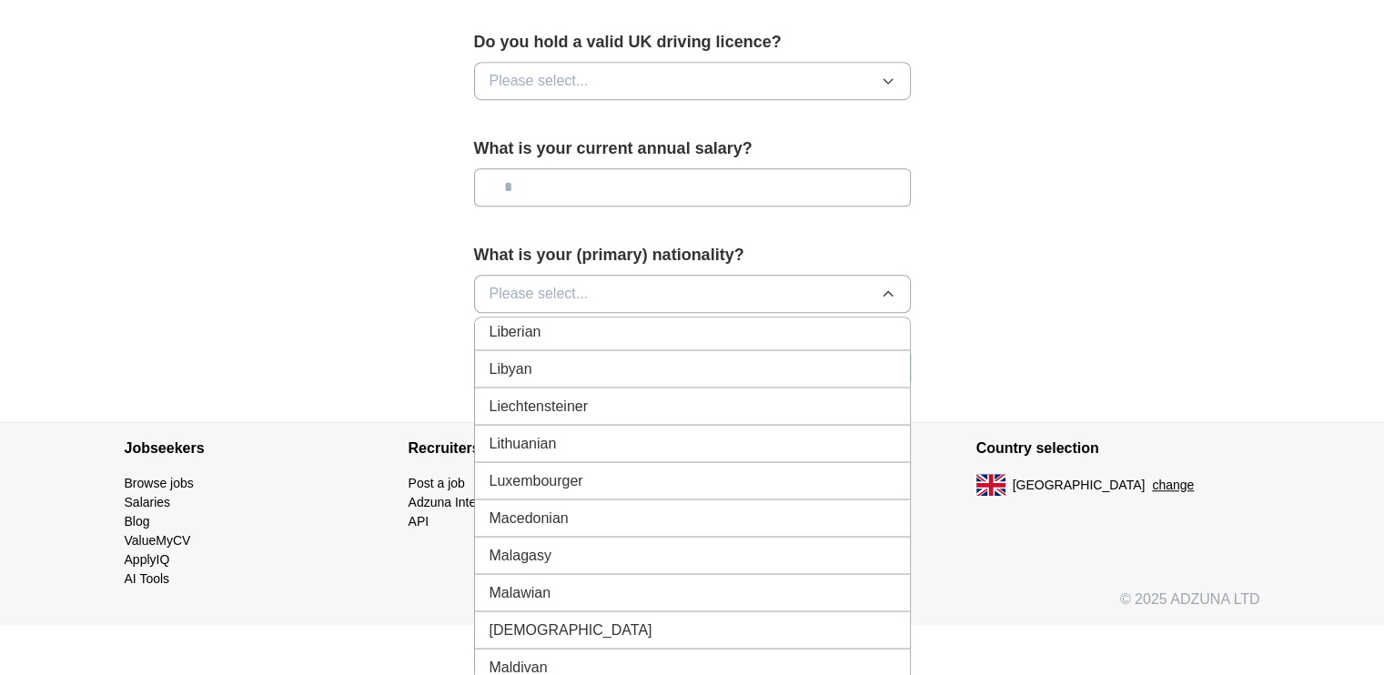
click at [555, 619] on div "[DEMOGRAPHIC_DATA]" at bounding box center [693, 630] width 406 height 22
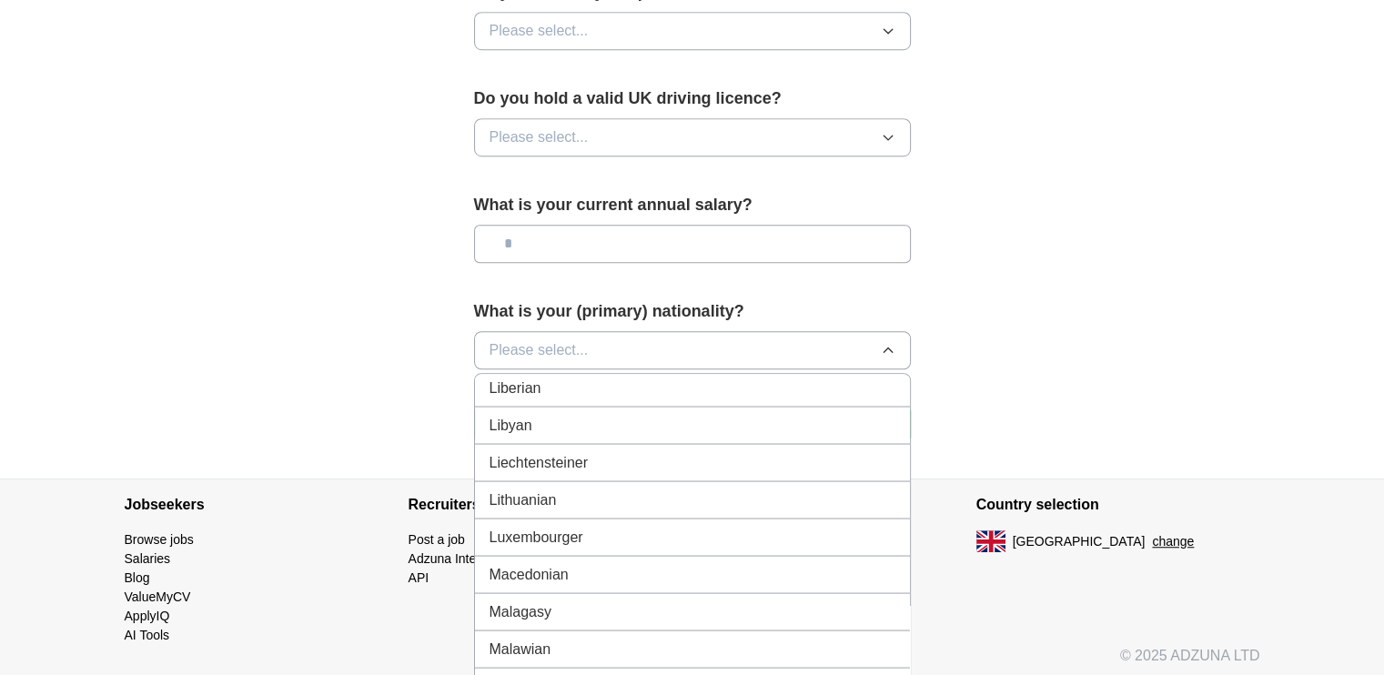
click at [555, 607] on section "Recruiters Post a job Adzuna Intelligence API" at bounding box center [551, 563] width 284 height 166
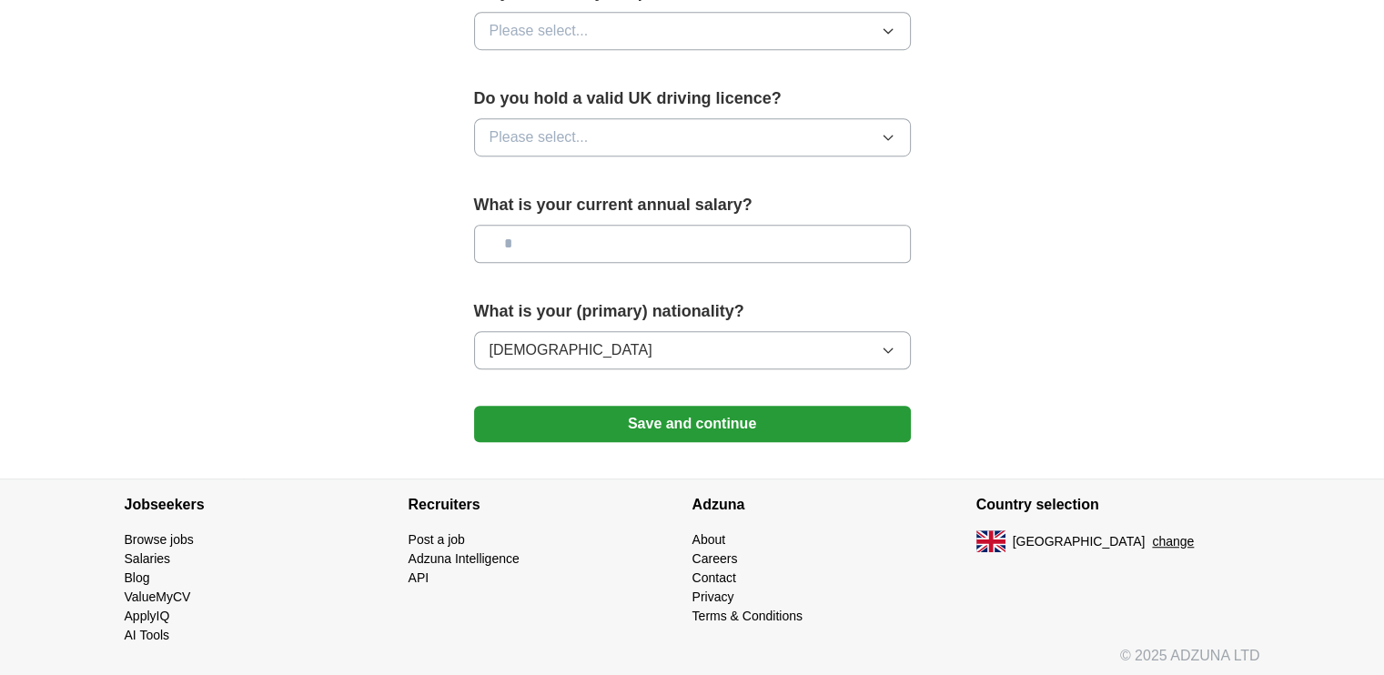
click at [603, 248] on input "text" at bounding box center [692, 244] width 437 height 38
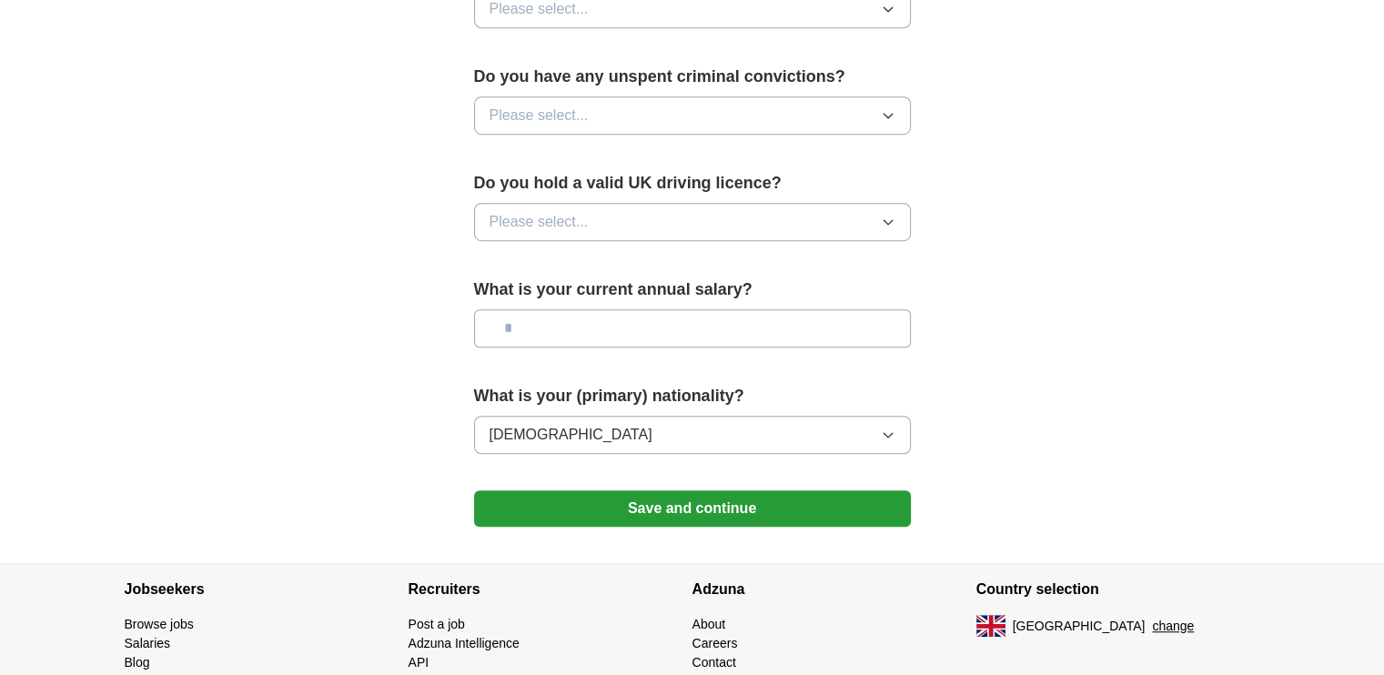
scroll to position [1119, 0]
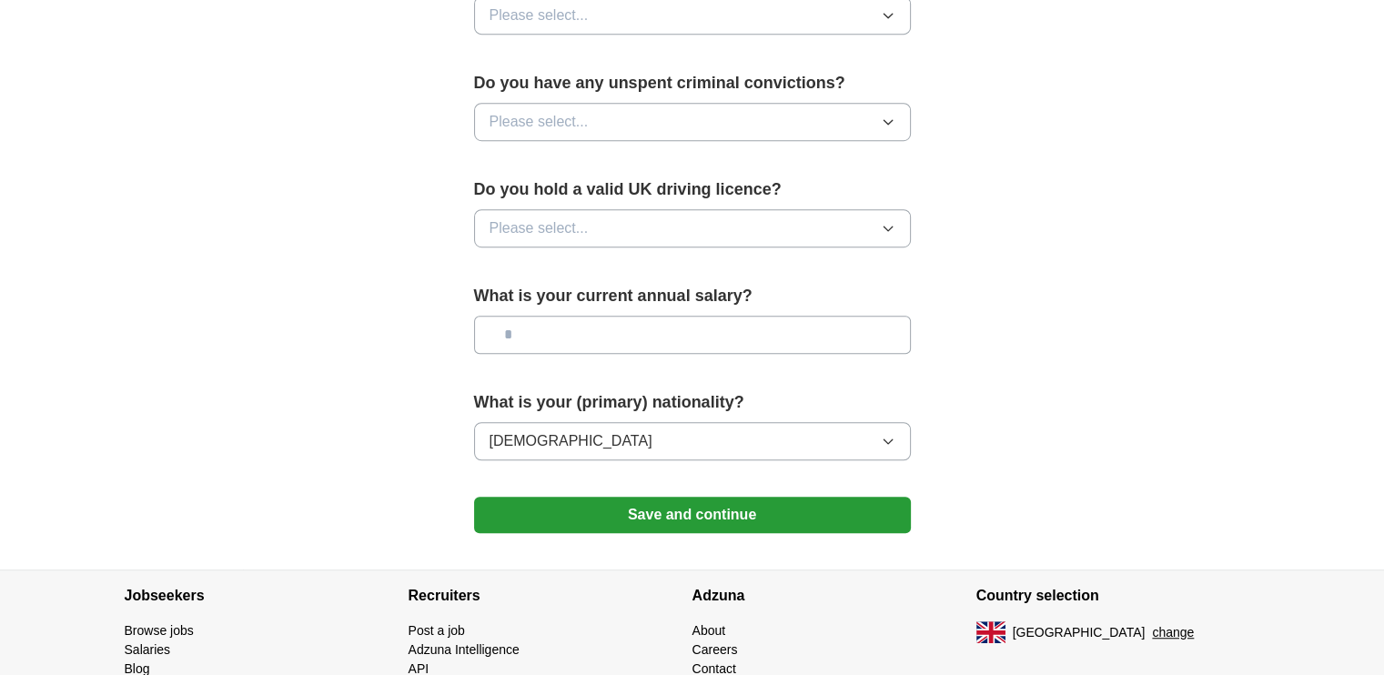
click at [573, 219] on span "Please select..." at bounding box center [539, 229] width 99 height 22
click at [530, 297] on div "No" at bounding box center [693, 308] width 406 height 22
click at [590, 112] on button "Please select..." at bounding box center [692, 122] width 437 height 38
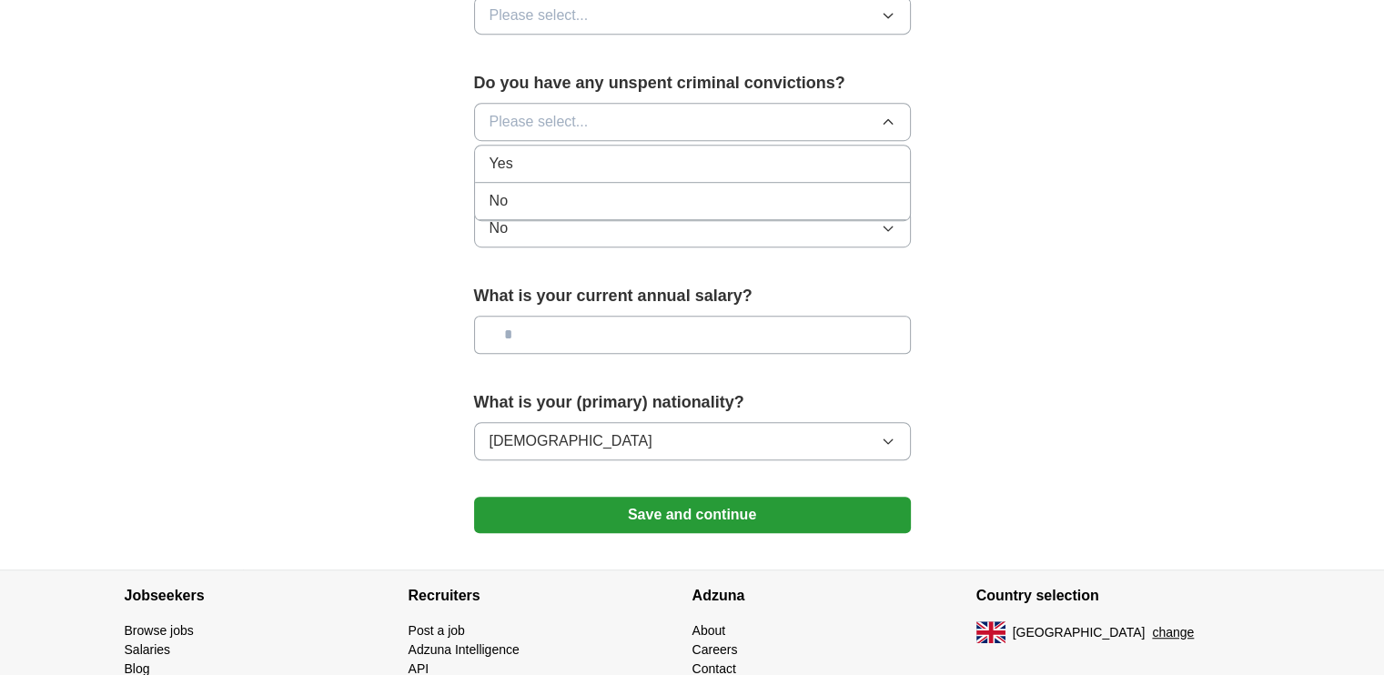
click at [554, 190] on div "No" at bounding box center [693, 201] width 406 height 22
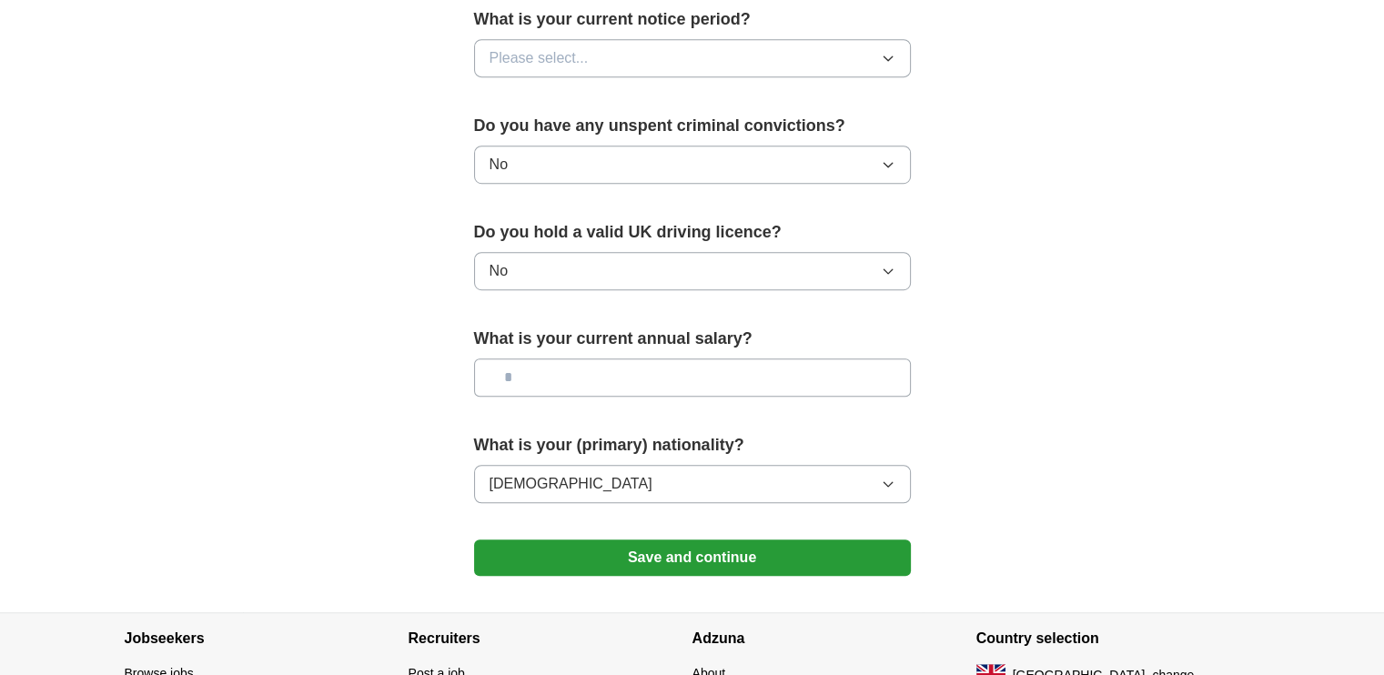
scroll to position [846, 0]
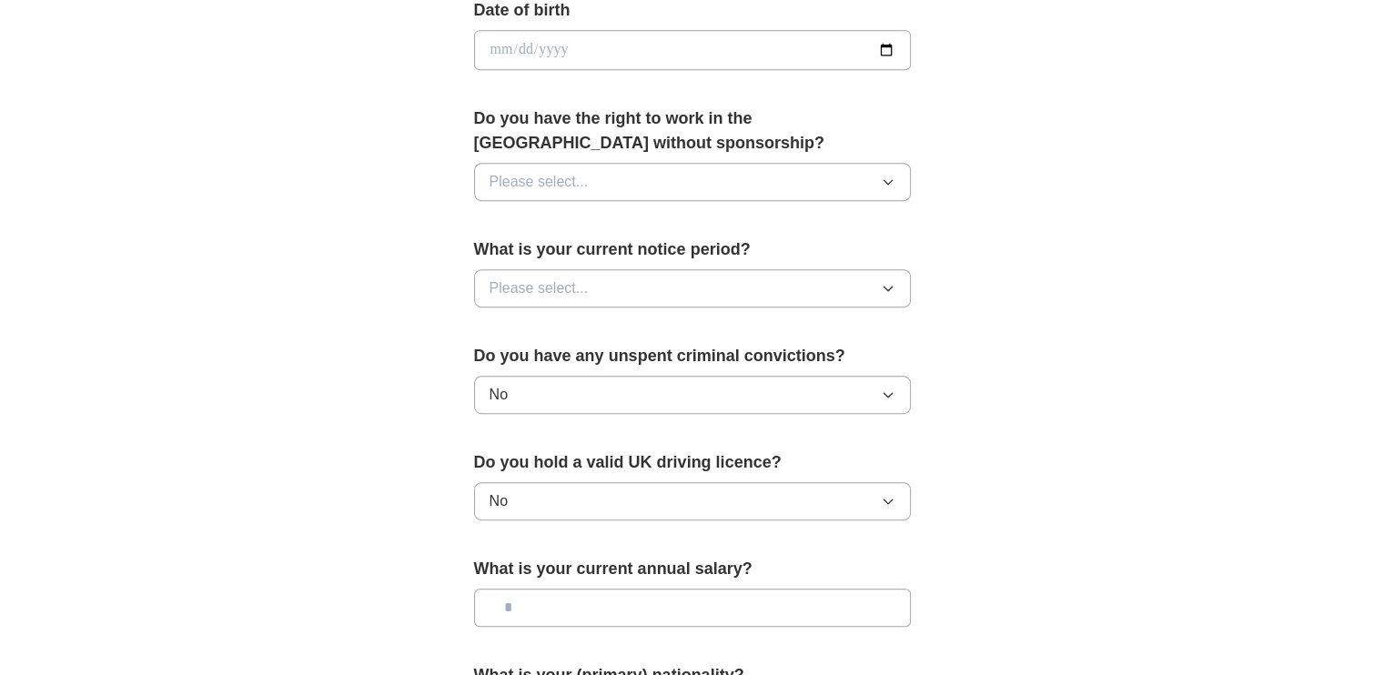
click at [624, 291] on button "Please select..." at bounding box center [692, 288] width 437 height 38
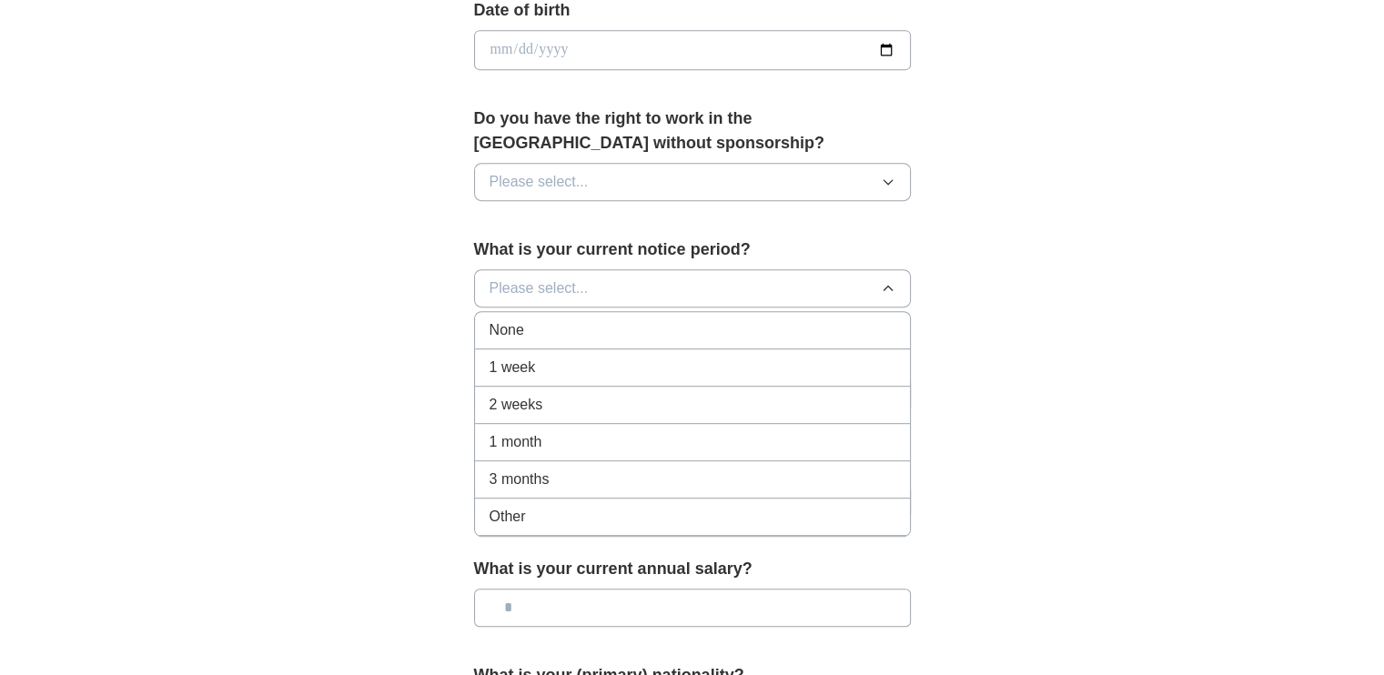
click at [585, 331] on div "None" at bounding box center [693, 330] width 406 height 22
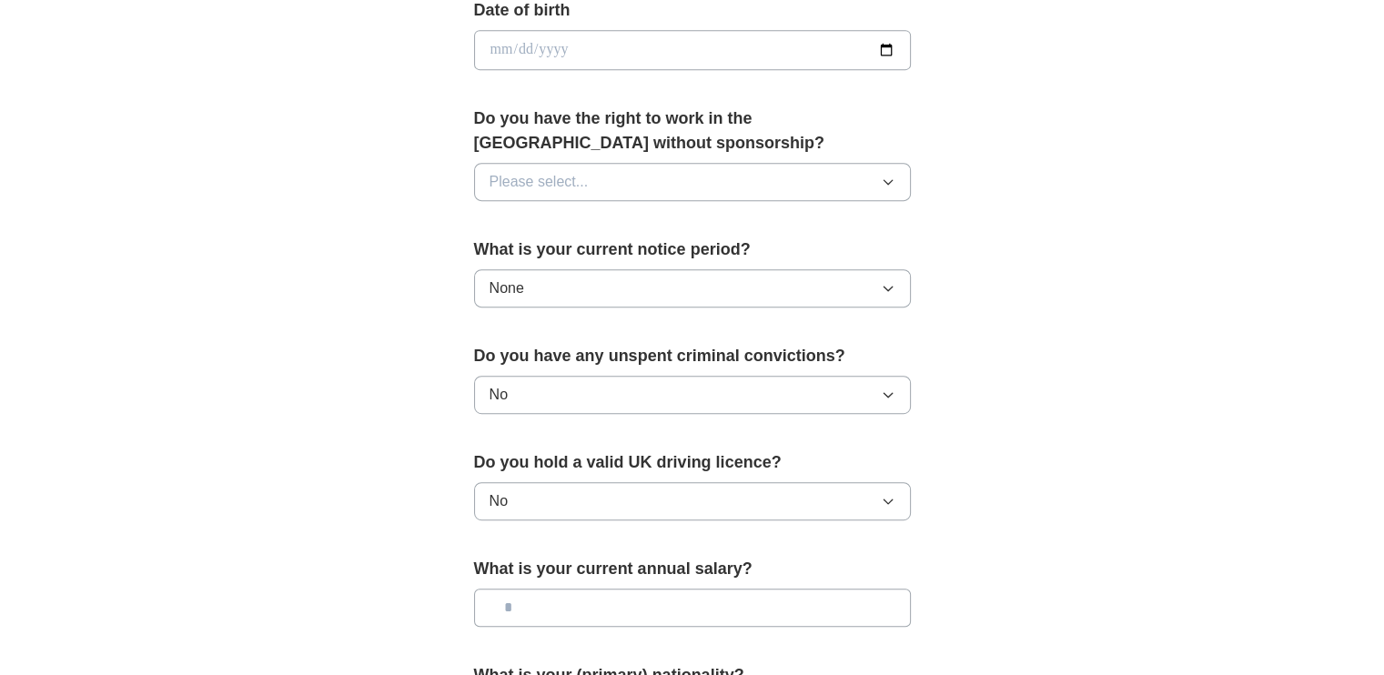
click at [628, 184] on button "Please select..." at bounding box center [692, 182] width 437 height 38
click at [600, 226] on div "Yes" at bounding box center [693, 224] width 406 height 22
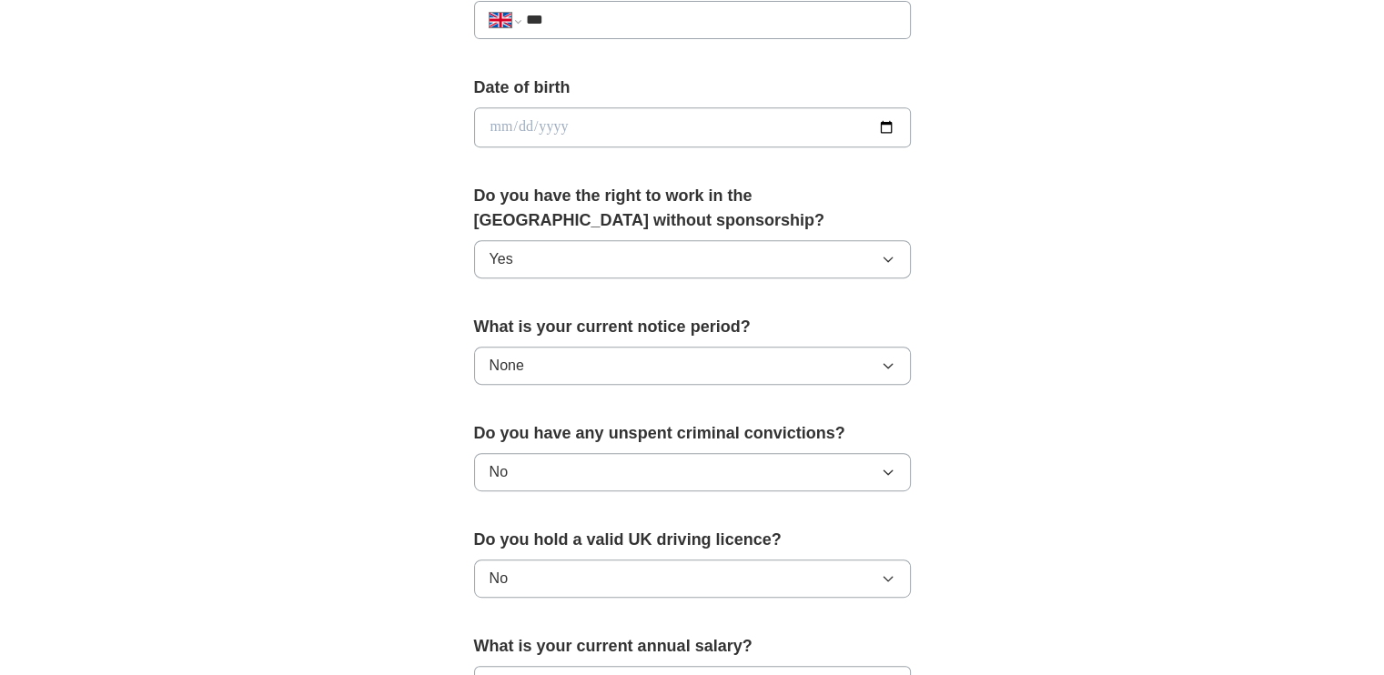
scroll to position [572, 0]
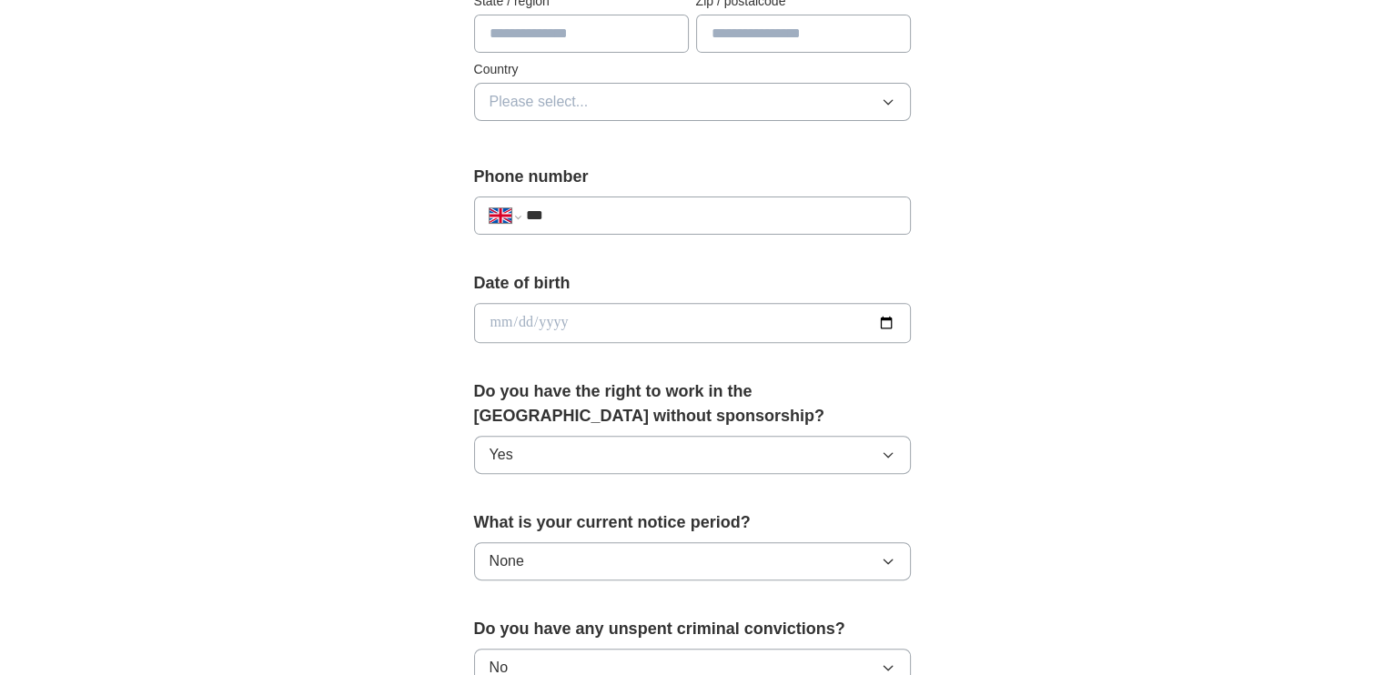
click at [498, 320] on input "date" at bounding box center [692, 323] width 437 height 40
click at [888, 327] on input "date" at bounding box center [692, 323] width 437 height 40
type input "**********"
click at [564, 215] on input "***" at bounding box center [710, 216] width 370 height 22
click at [506, 218] on select "**********" at bounding box center [505, 216] width 31 height 22
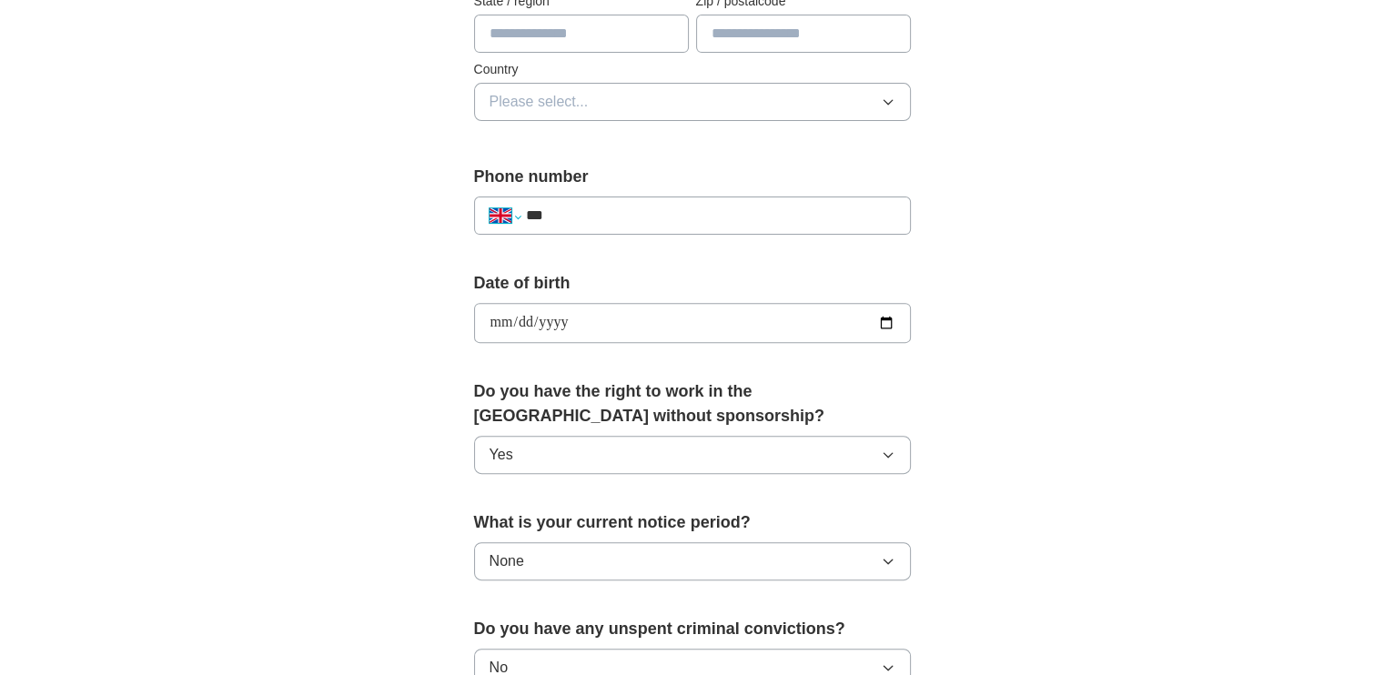
select select "**"
click at [490, 205] on select "**********" at bounding box center [505, 216] width 31 height 22
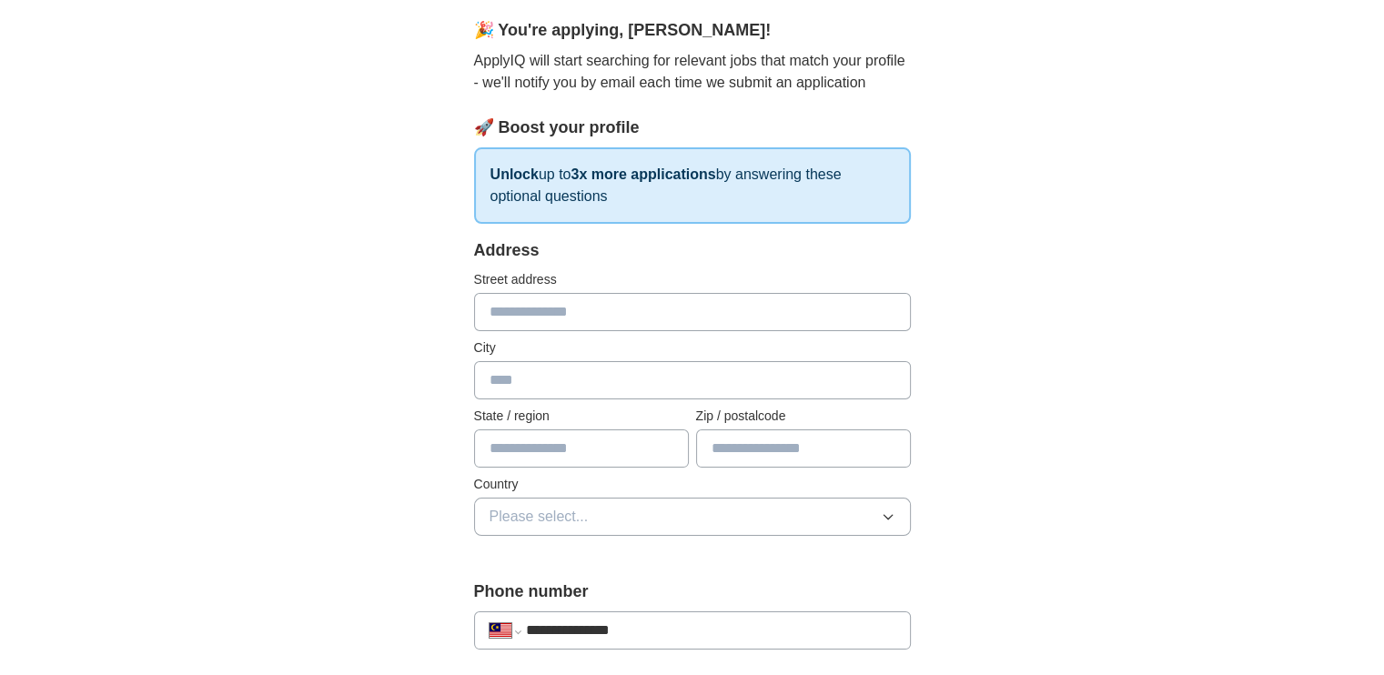
scroll to position [117, 0]
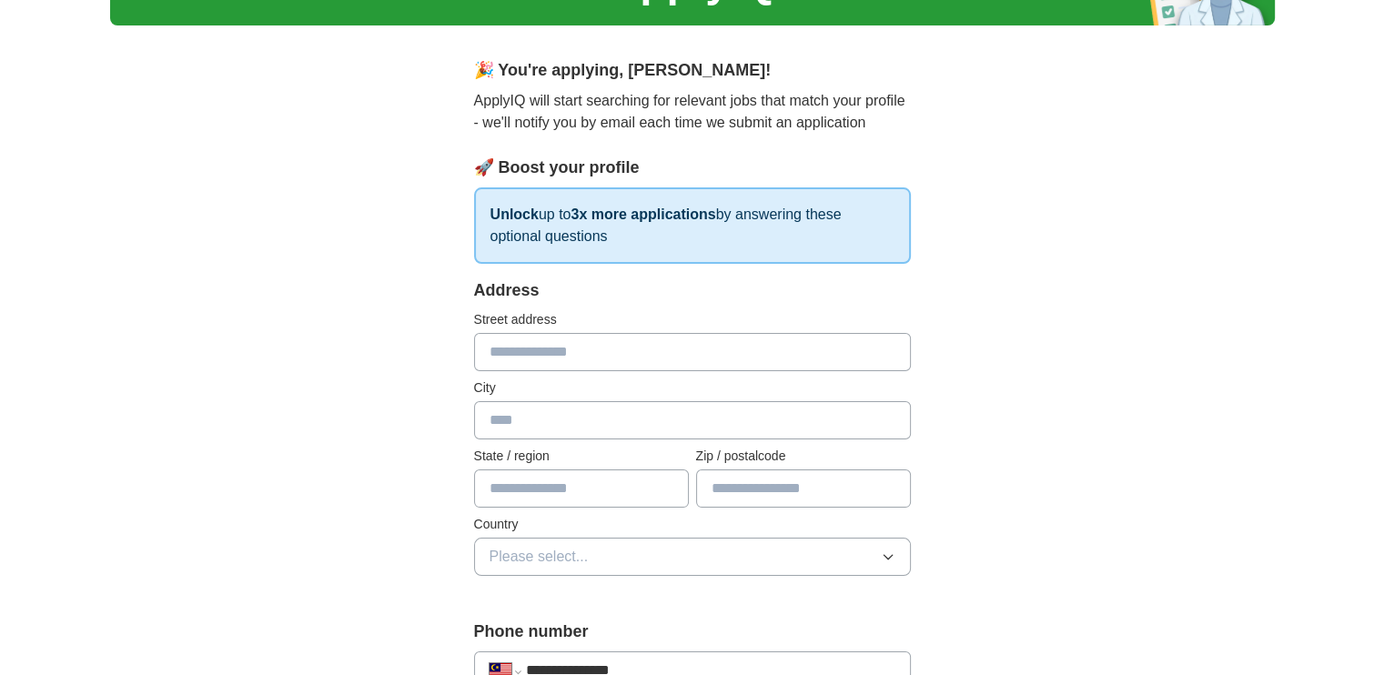
type input "**********"
click at [613, 556] on button "Please select..." at bounding box center [692, 557] width 437 height 38
click at [576, 597] on span "[GEOGRAPHIC_DATA]" at bounding box center [566, 599] width 152 height 22
click at [773, 494] on input "text" at bounding box center [803, 489] width 215 height 38
type input "*******"
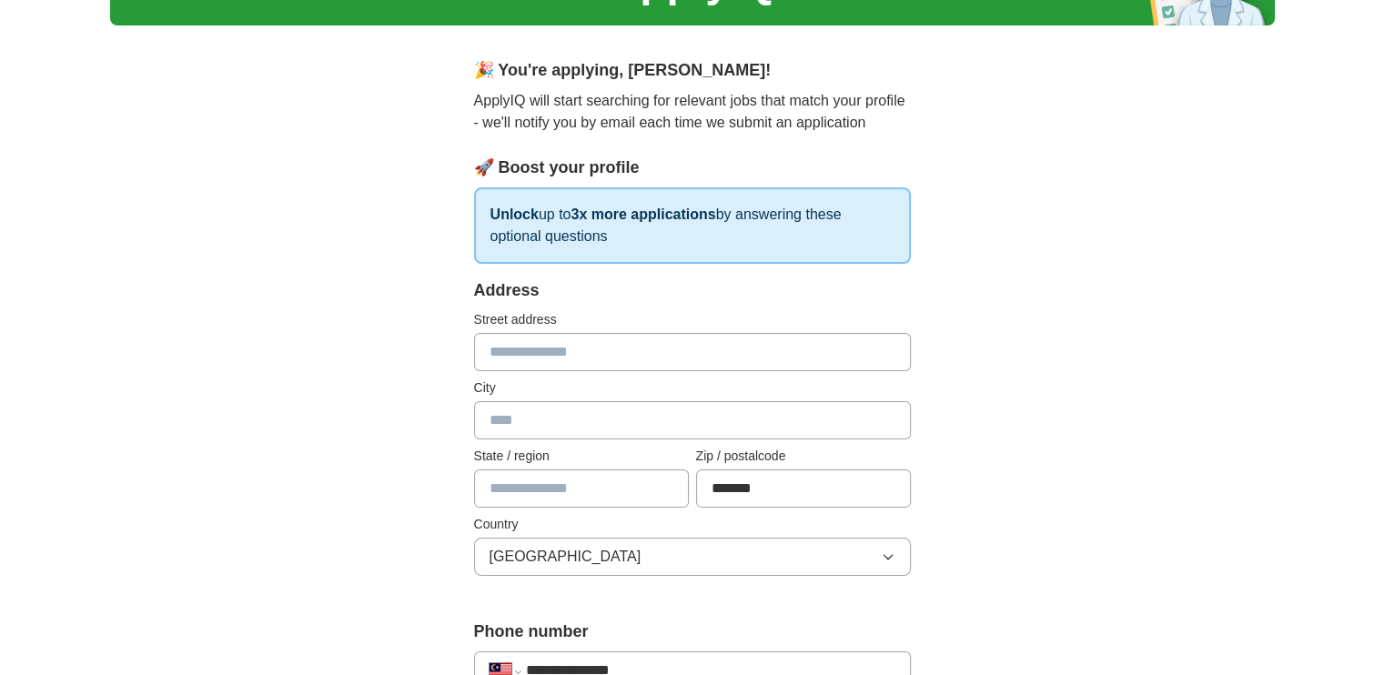
click at [580, 342] on input "text" at bounding box center [692, 352] width 437 height 38
type input "**********"
type input "******"
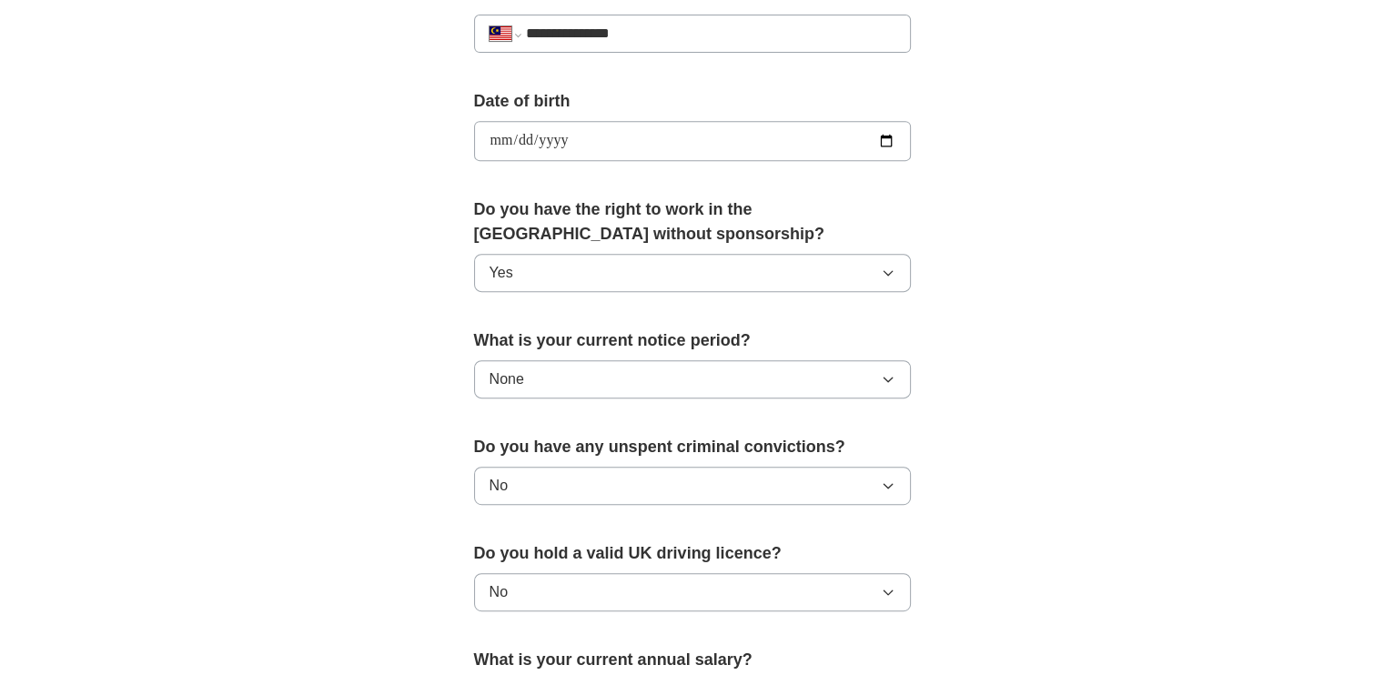
scroll to position [1210, 0]
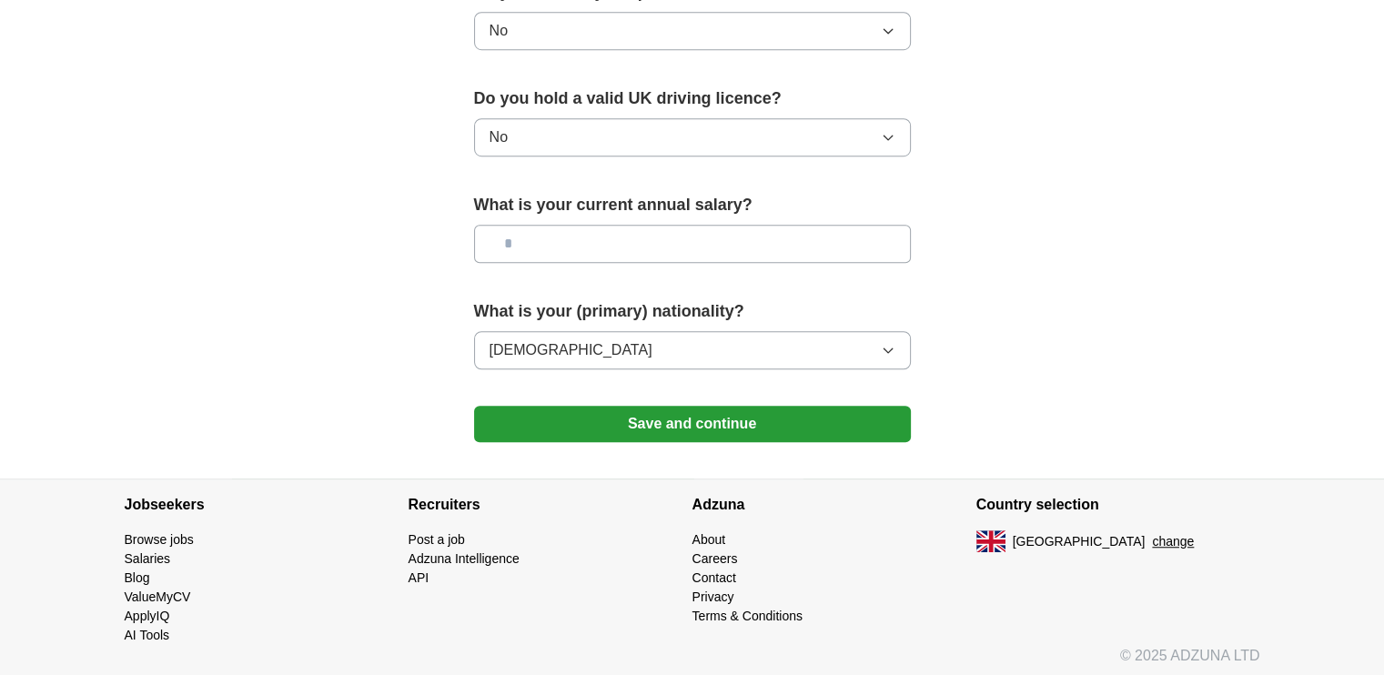
type input "******"
click at [728, 420] on button "Save and continue" at bounding box center [692, 424] width 437 height 36
